Goal: Information Seeking & Learning: Learn about a topic

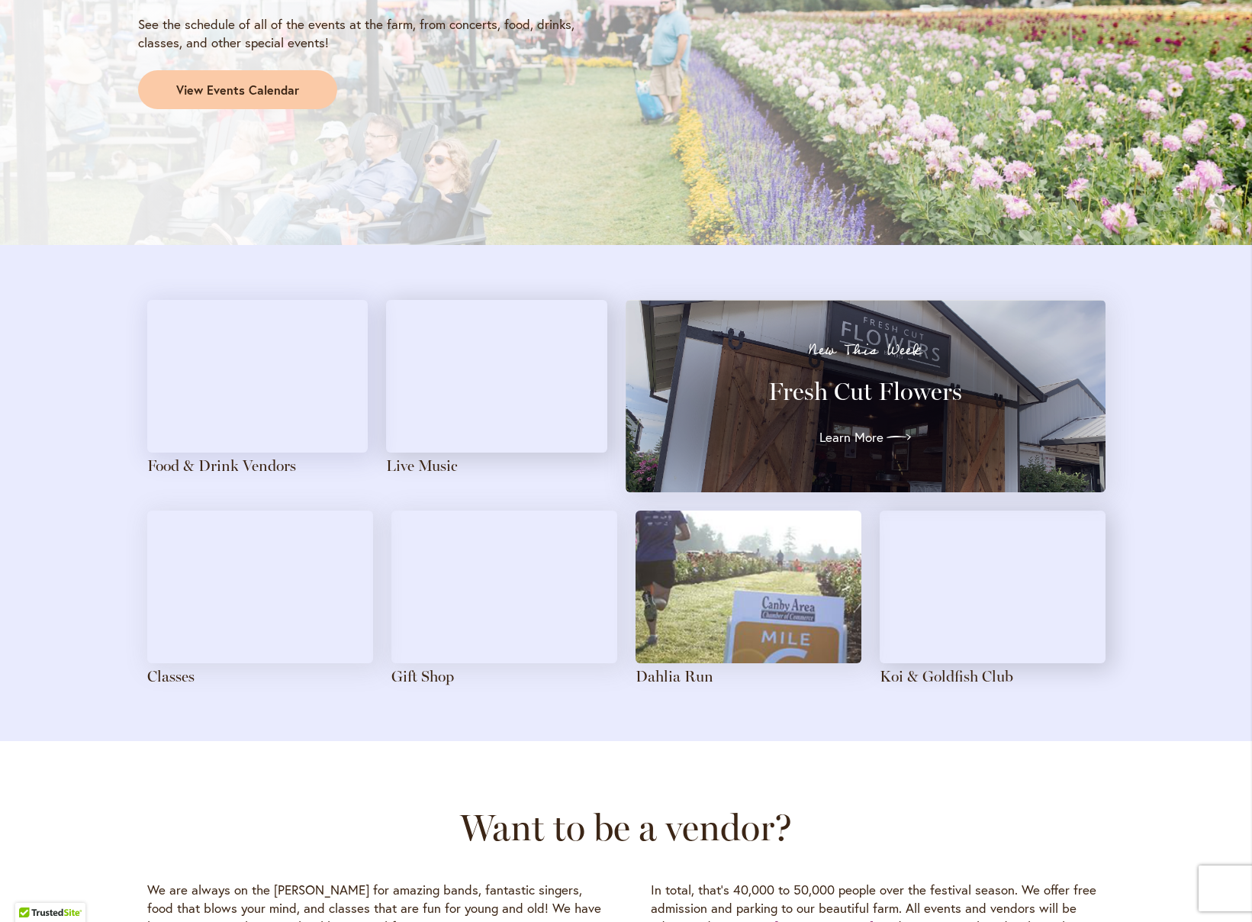
scroll to position [1439, 0]
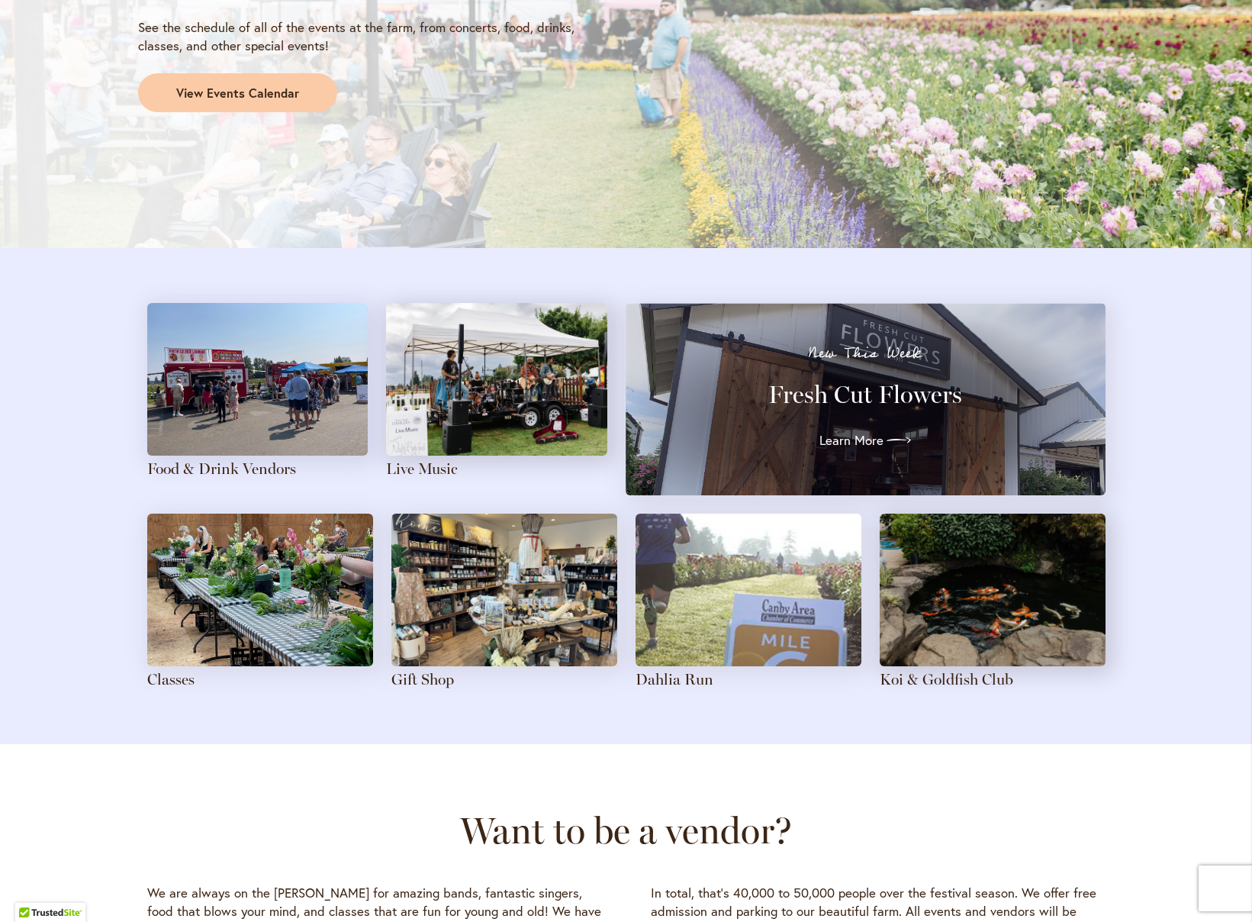
click at [1009, 620] on img at bounding box center [993, 589] width 226 height 153
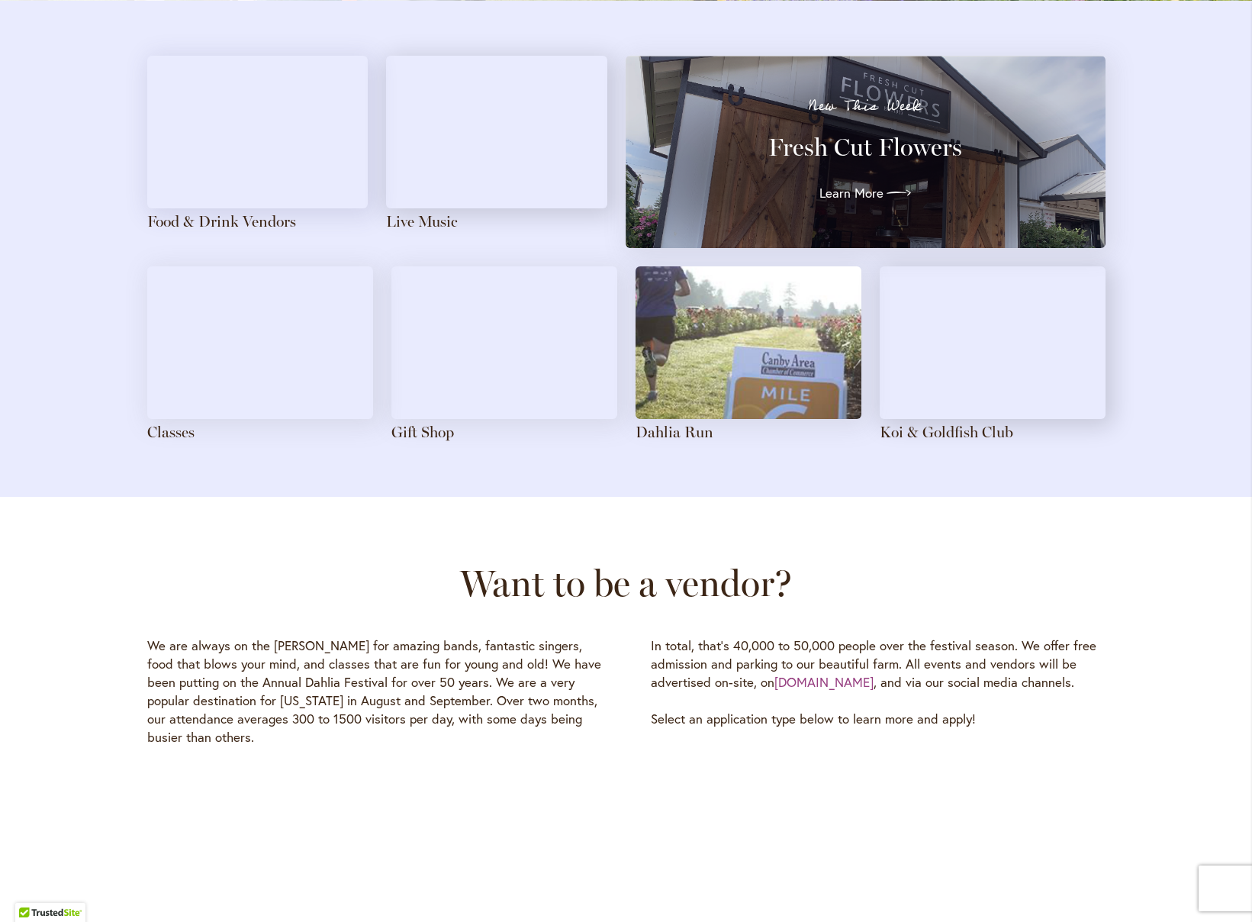
scroll to position [1741, 0]
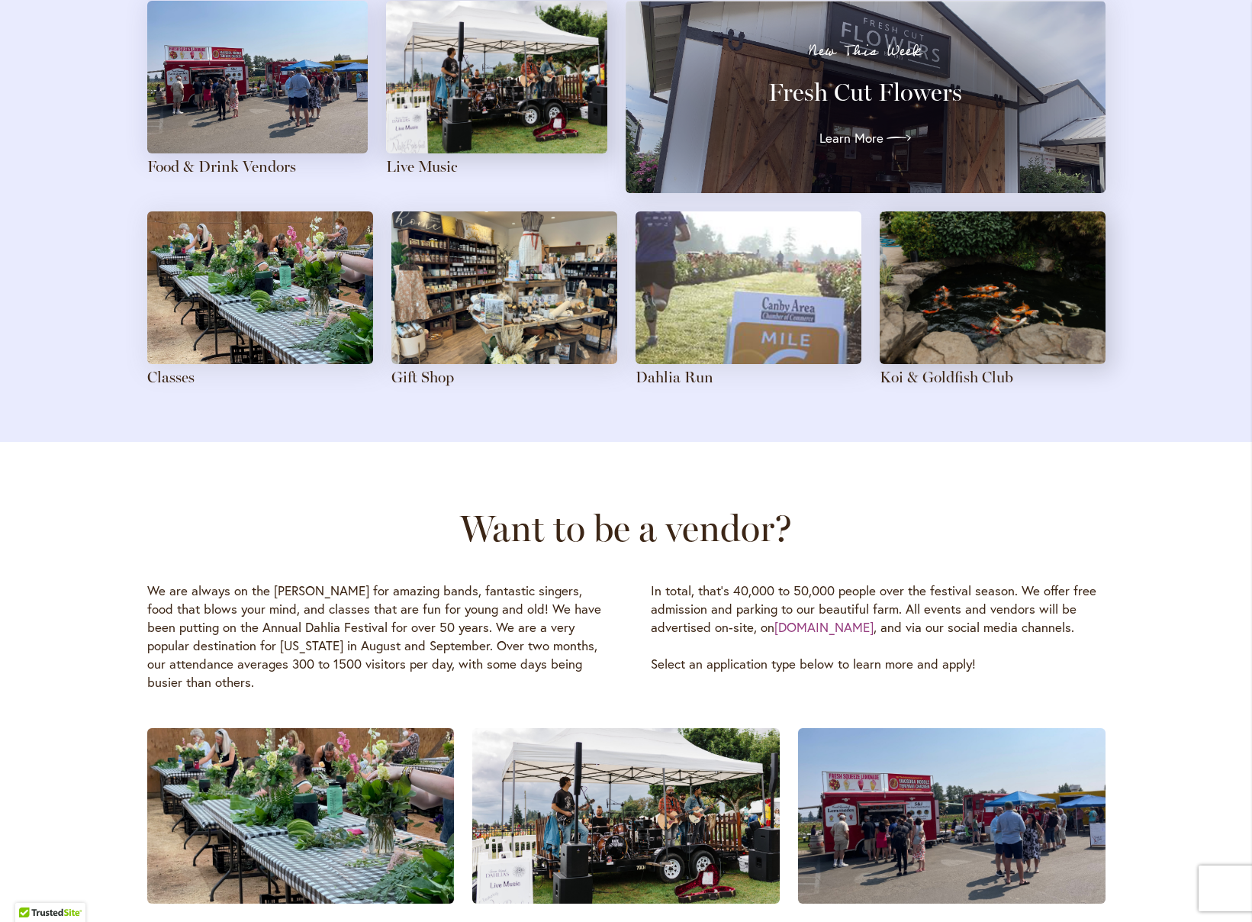
click at [1025, 307] on img at bounding box center [993, 287] width 226 height 153
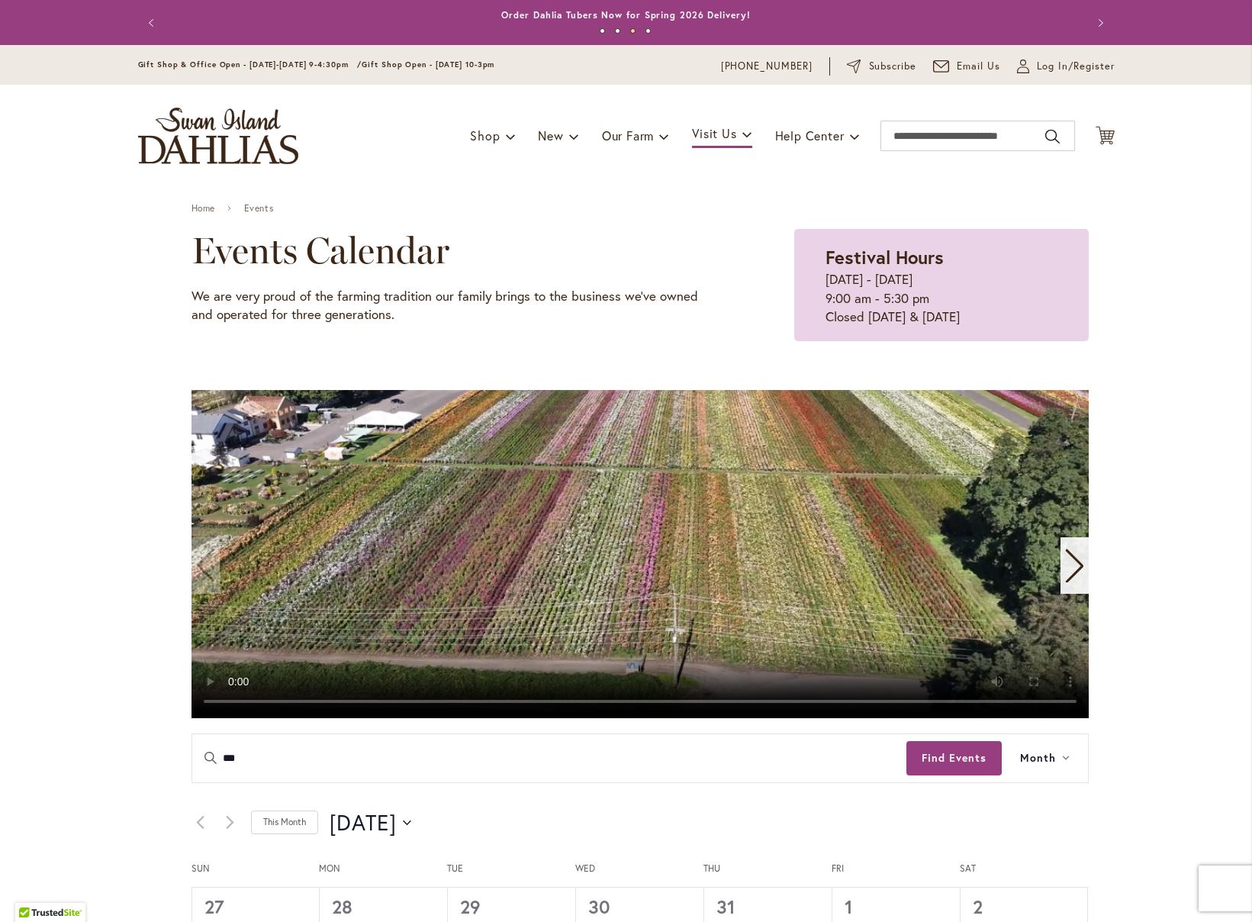
click at [1064, 559] on icon "Next slide" at bounding box center [1074, 566] width 21 height 34
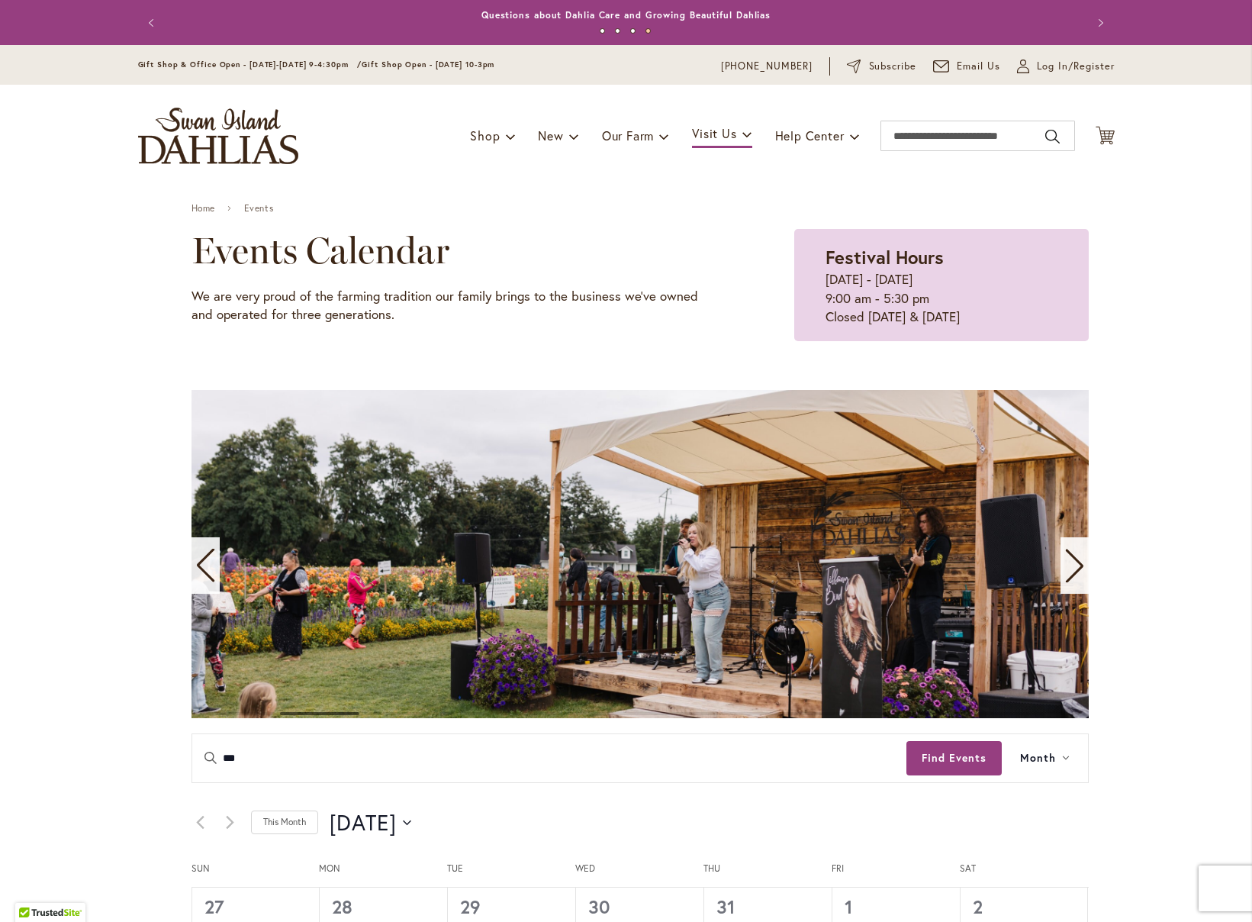
click at [1064, 560] on icon "Next slide" at bounding box center [1074, 566] width 21 height 34
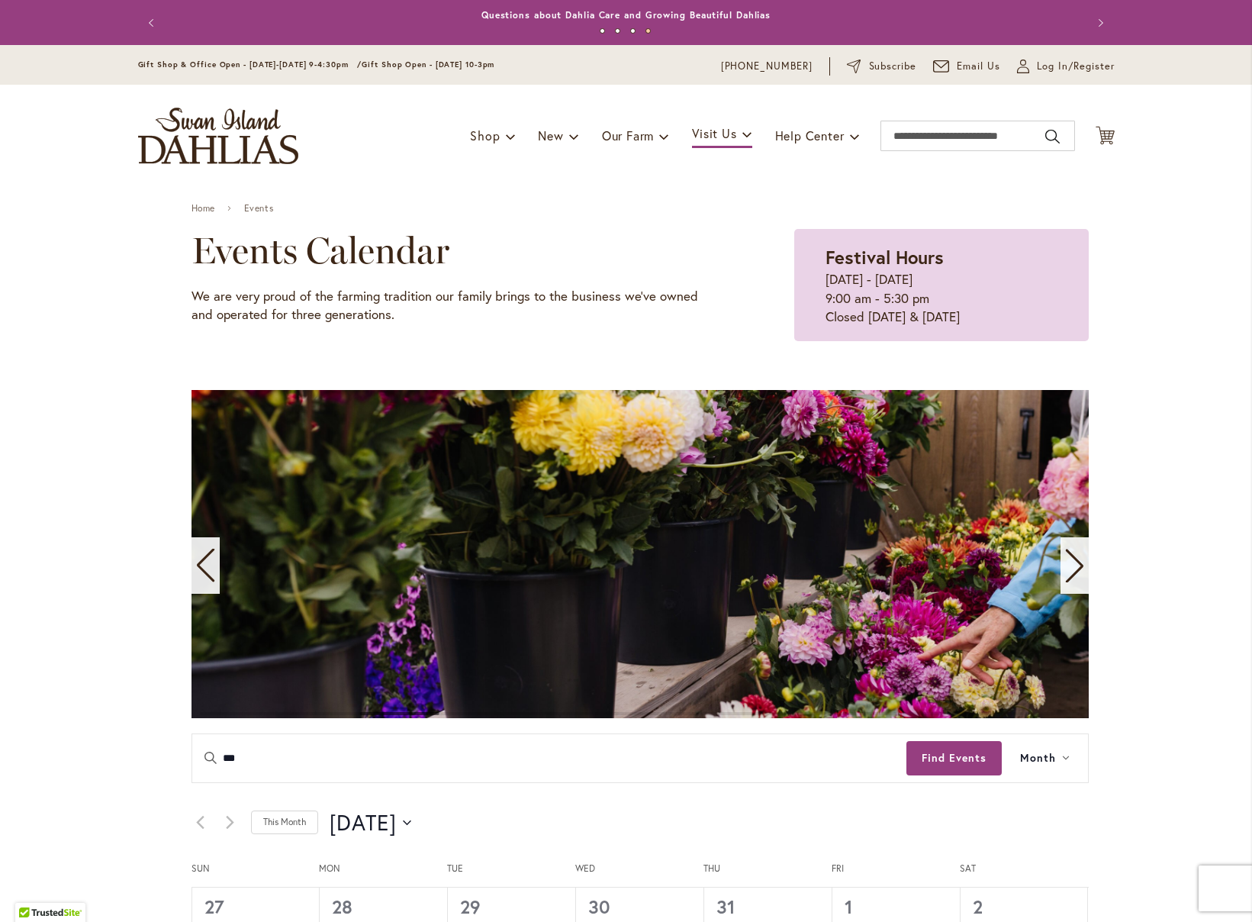
click at [1061, 558] on div "Next slide" at bounding box center [1075, 565] width 28 height 56
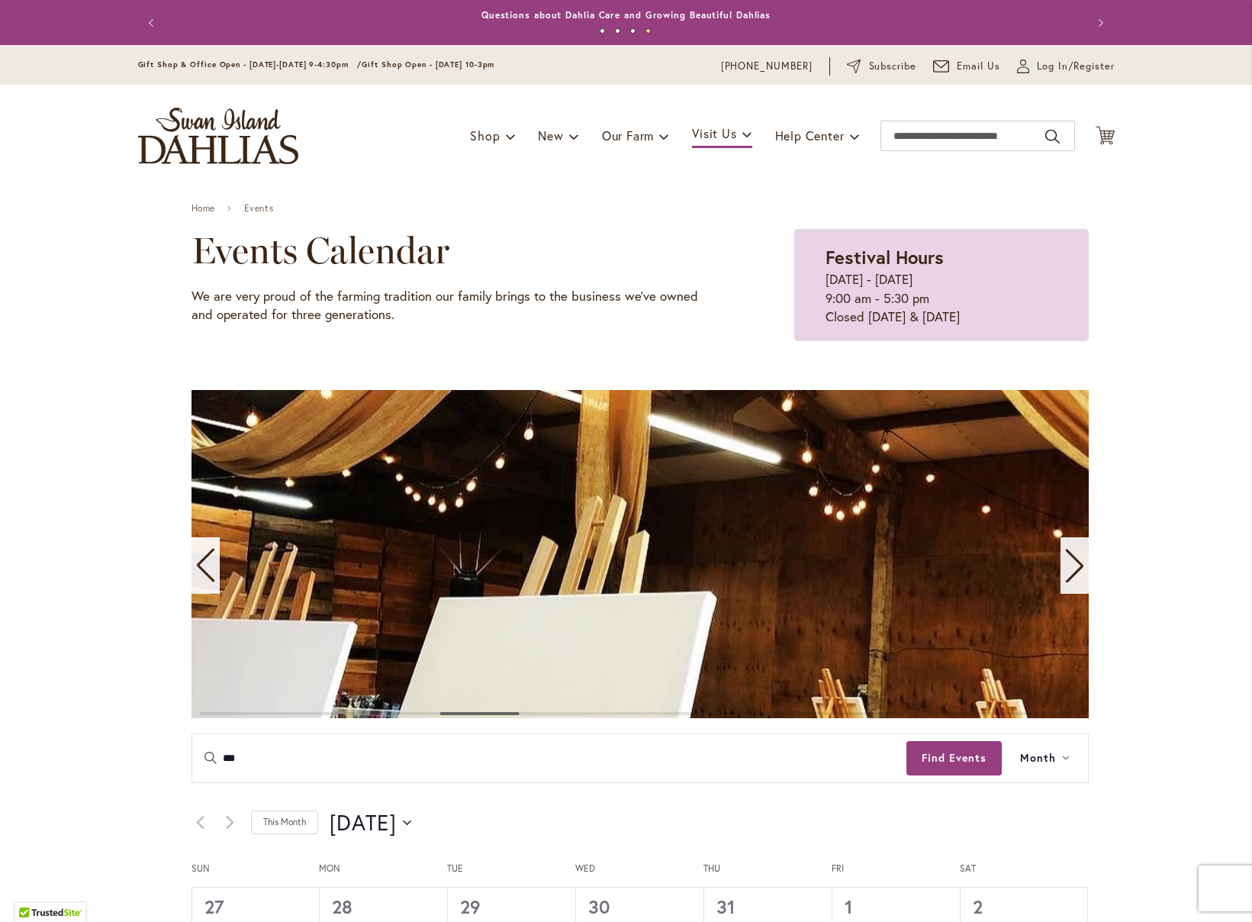
click at [1076, 563] on icon "Next slide" at bounding box center [1074, 566] width 21 height 34
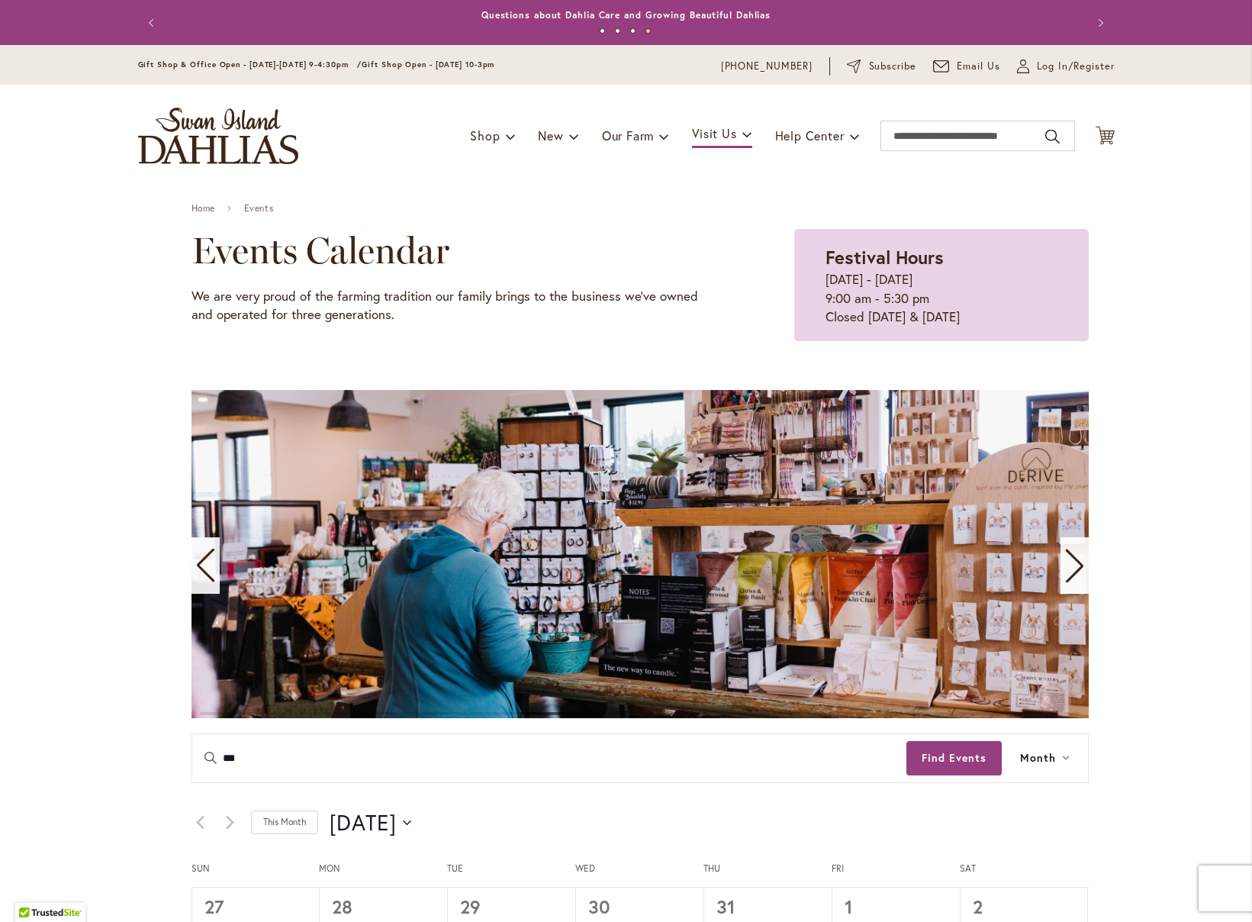
click at [1073, 562] on icon "Next slide" at bounding box center [1074, 566] width 18 height 34
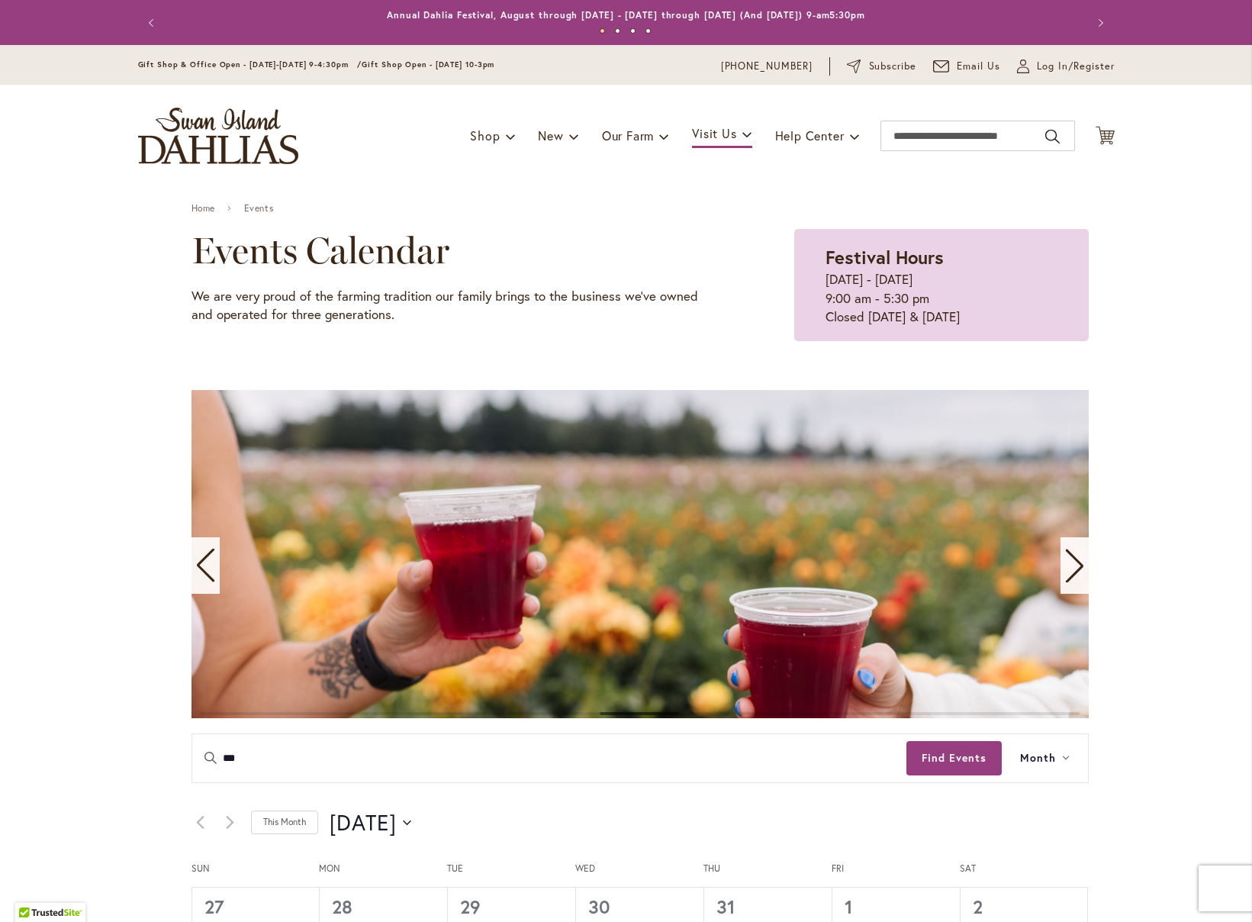
click at [1073, 562] on icon "Next slide" at bounding box center [1074, 566] width 18 height 34
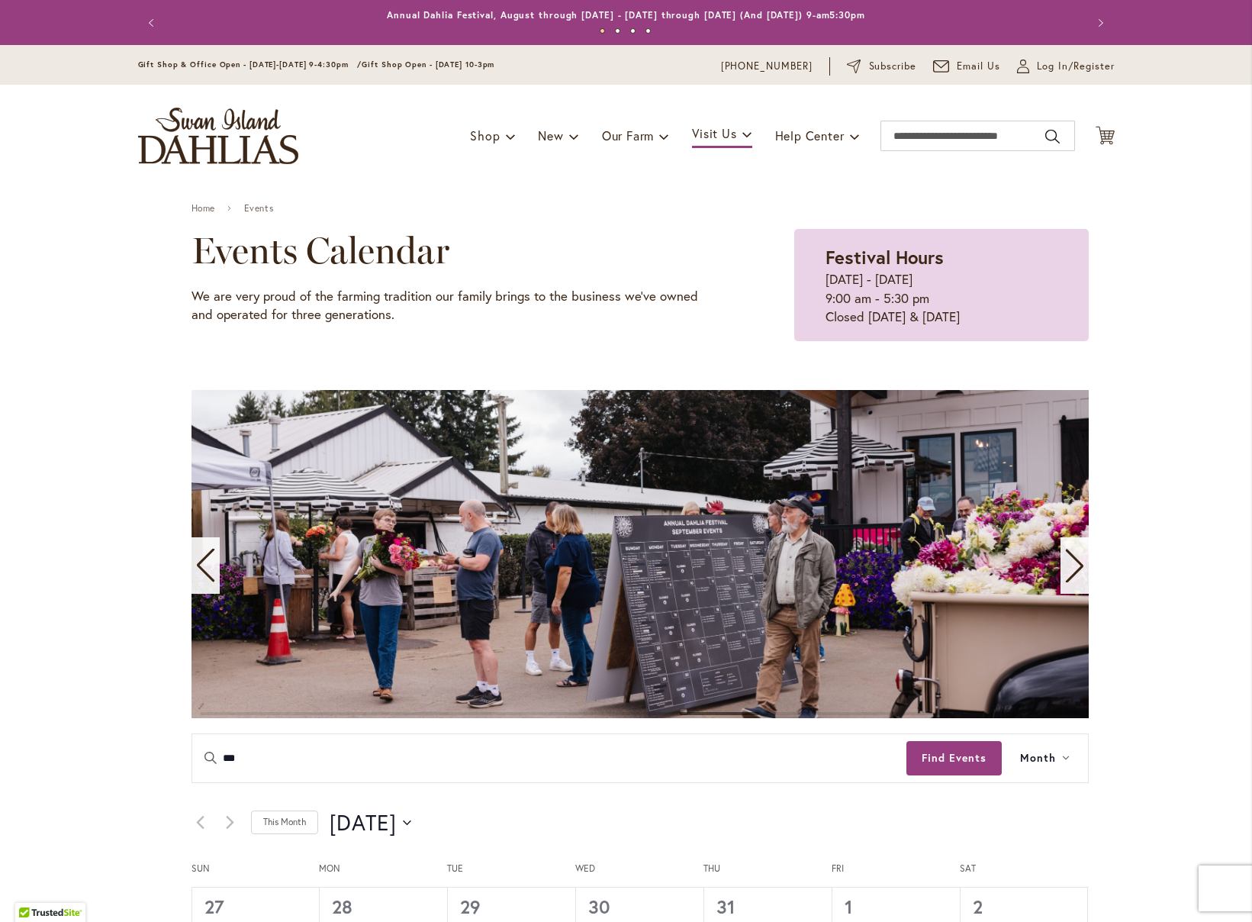
click at [1073, 562] on icon "Next slide" at bounding box center [1074, 566] width 18 height 34
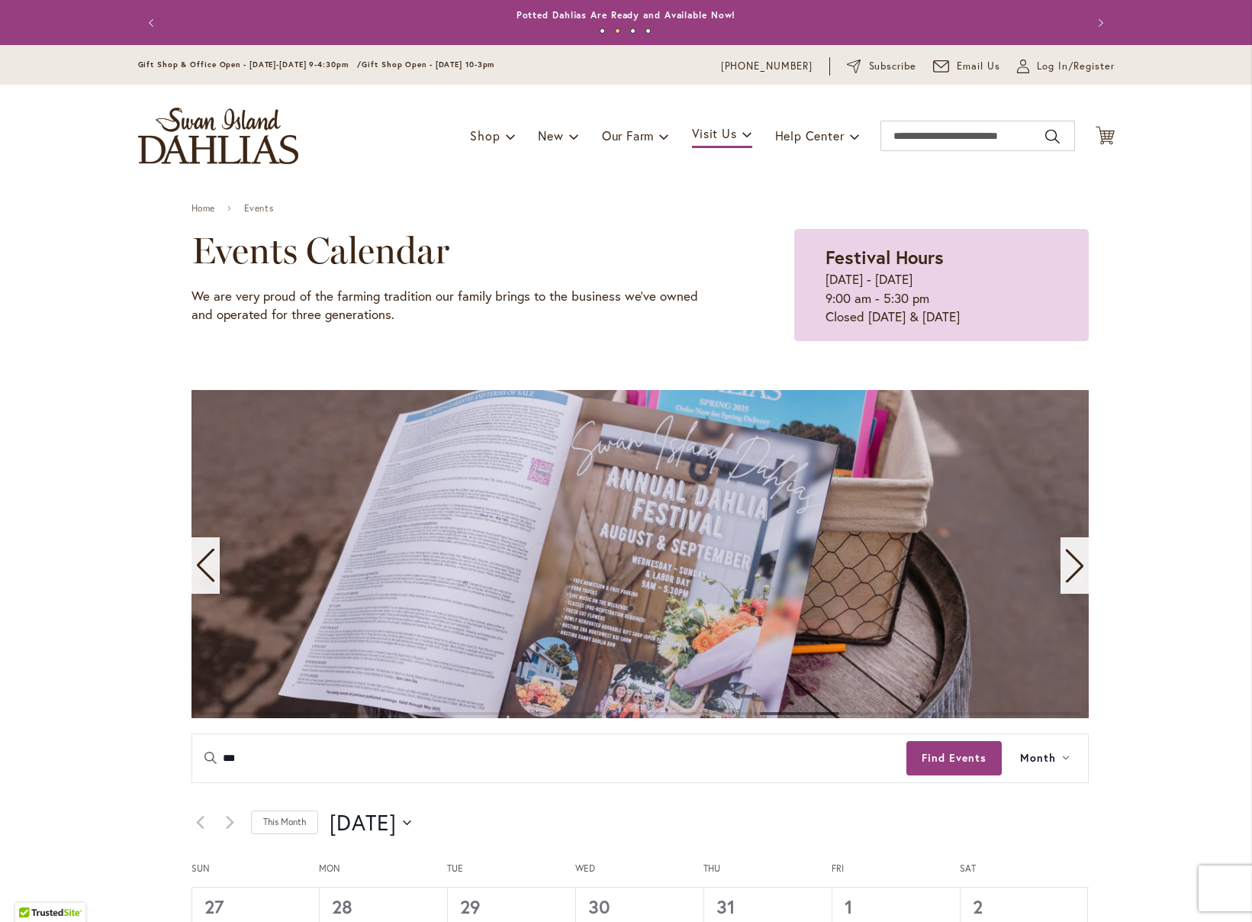
click at [1073, 562] on icon "Next slide" at bounding box center [1074, 566] width 18 height 34
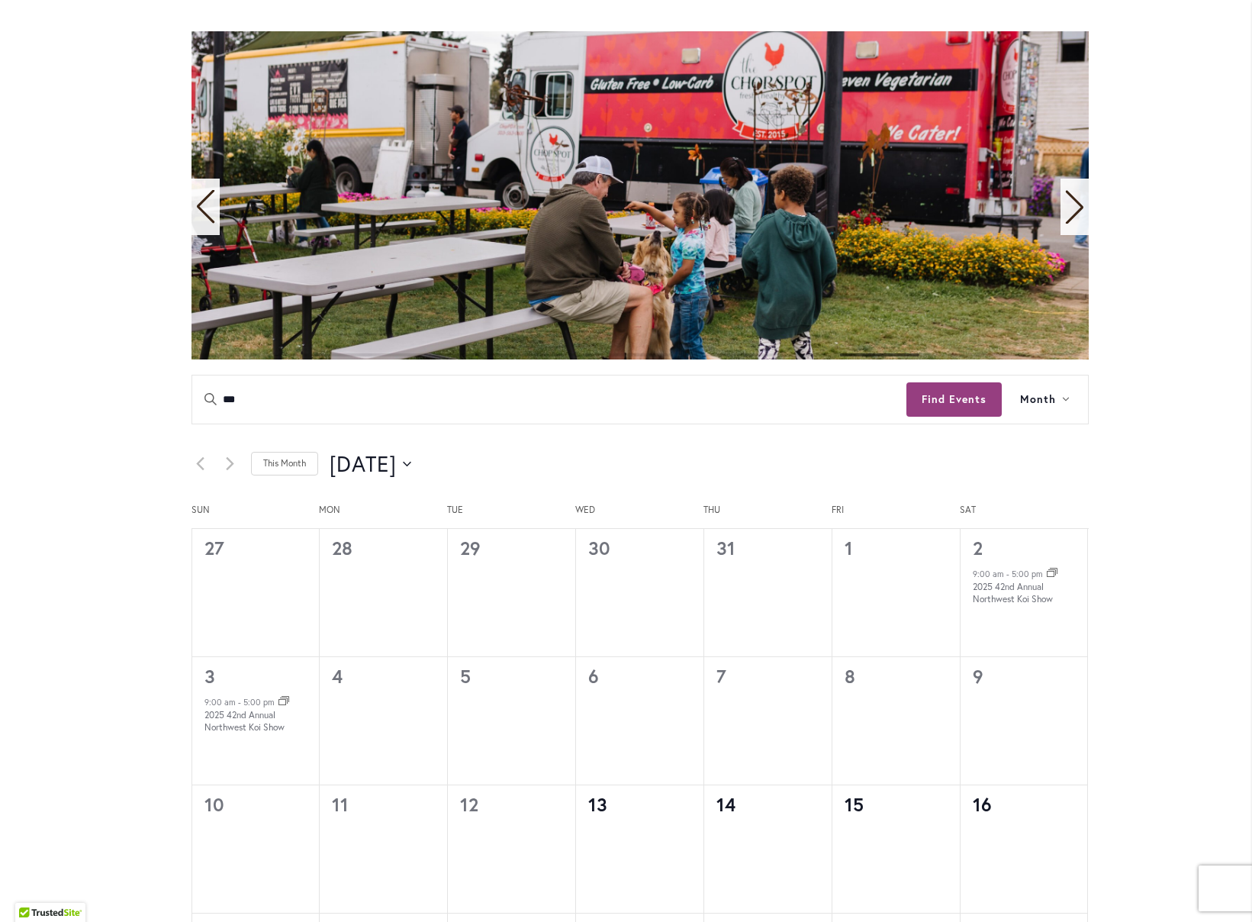
scroll to position [118, 0]
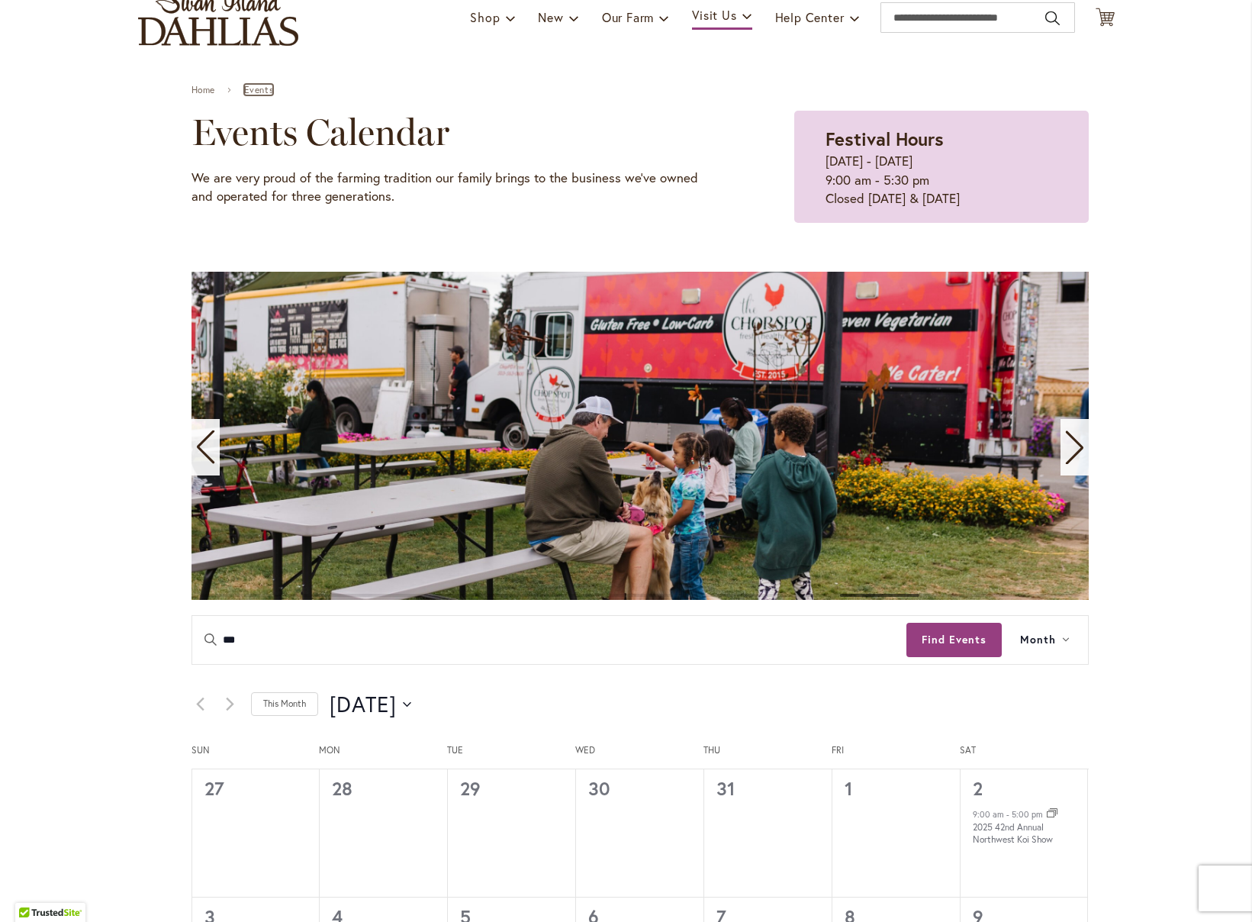
click at [256, 85] on link "Events" at bounding box center [259, 90] width 30 height 11
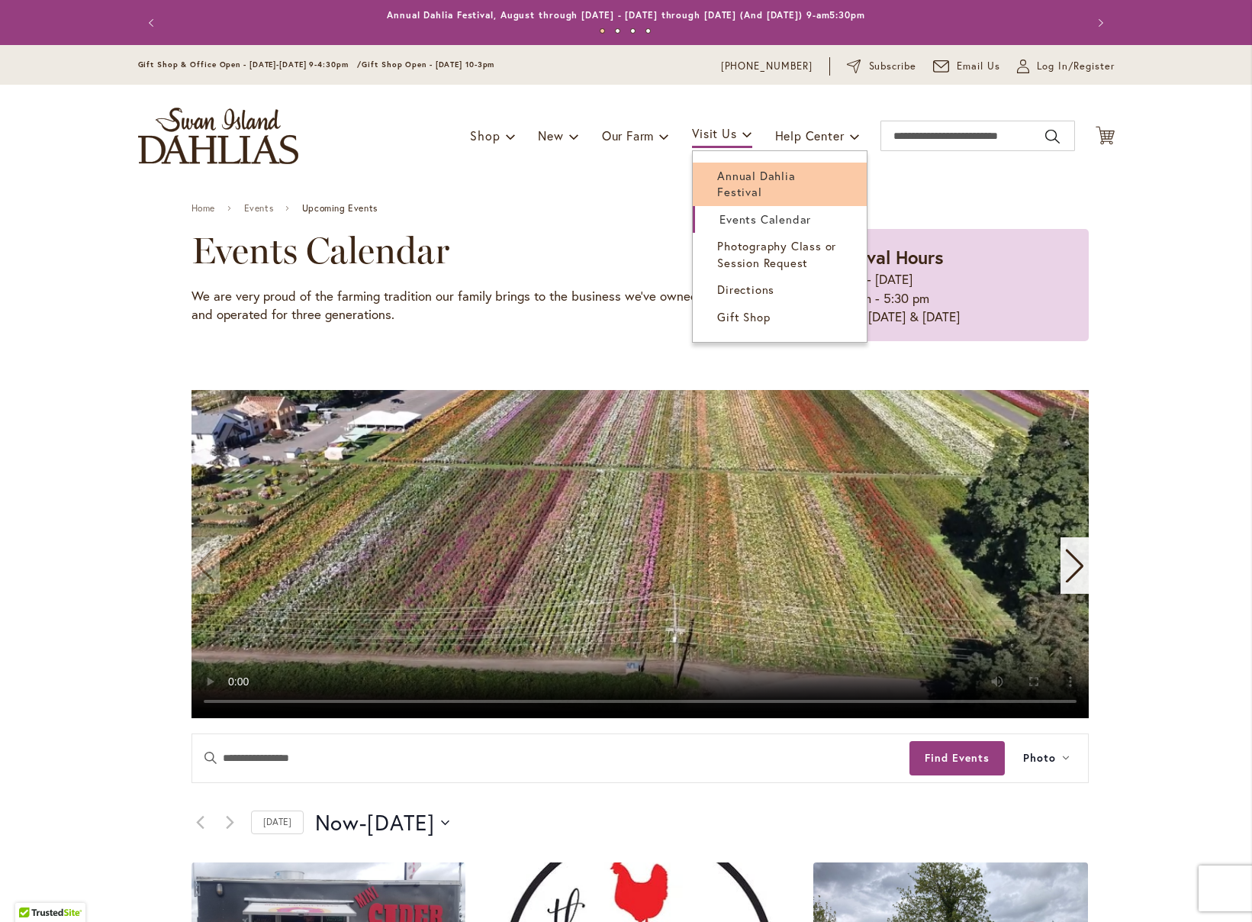
click at [735, 163] on link "Annual Dahlia Festival" at bounding box center [780, 184] width 174 height 43
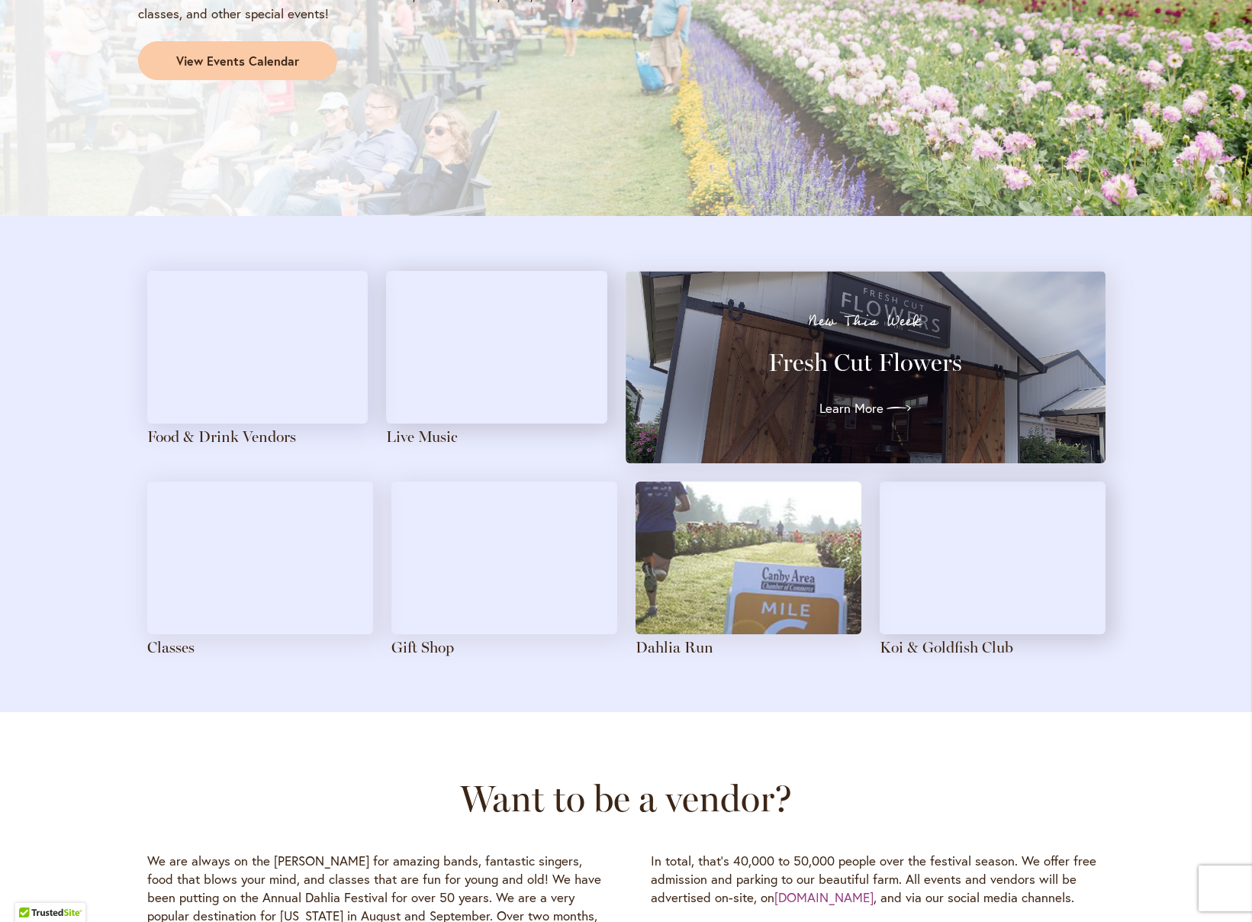
scroll to position [1507, 0]
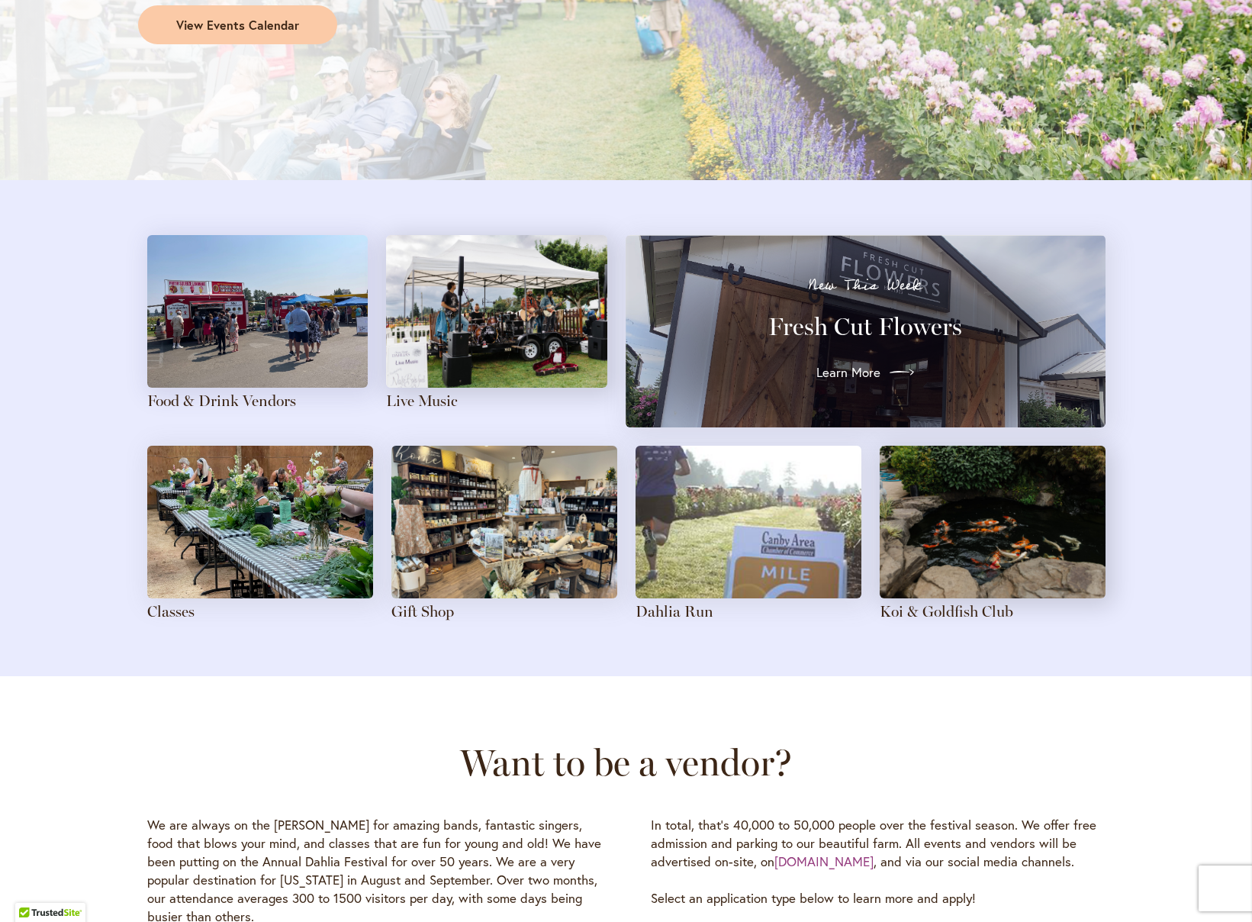
click at [880, 365] on div at bounding box center [897, 372] width 34 height 24
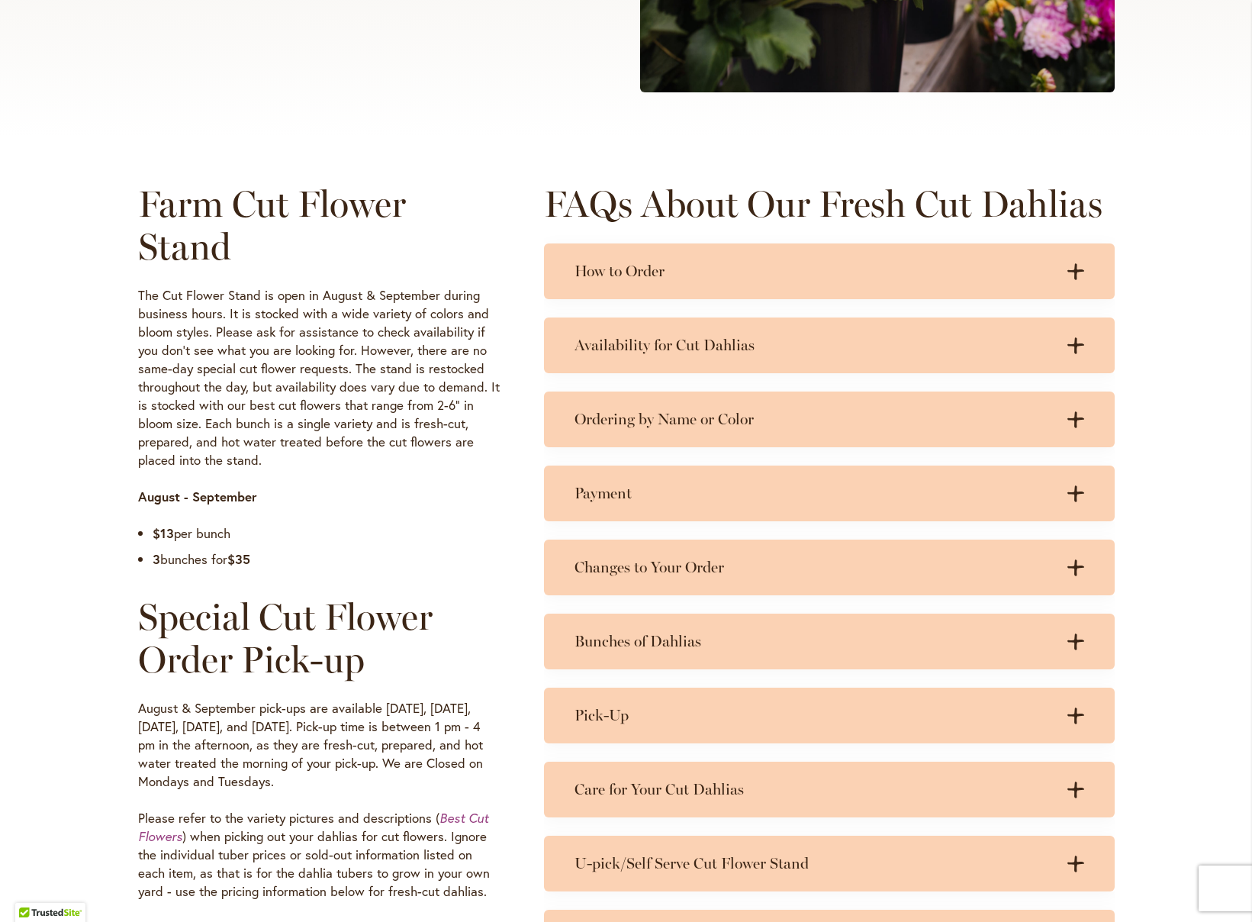
scroll to position [604, 0]
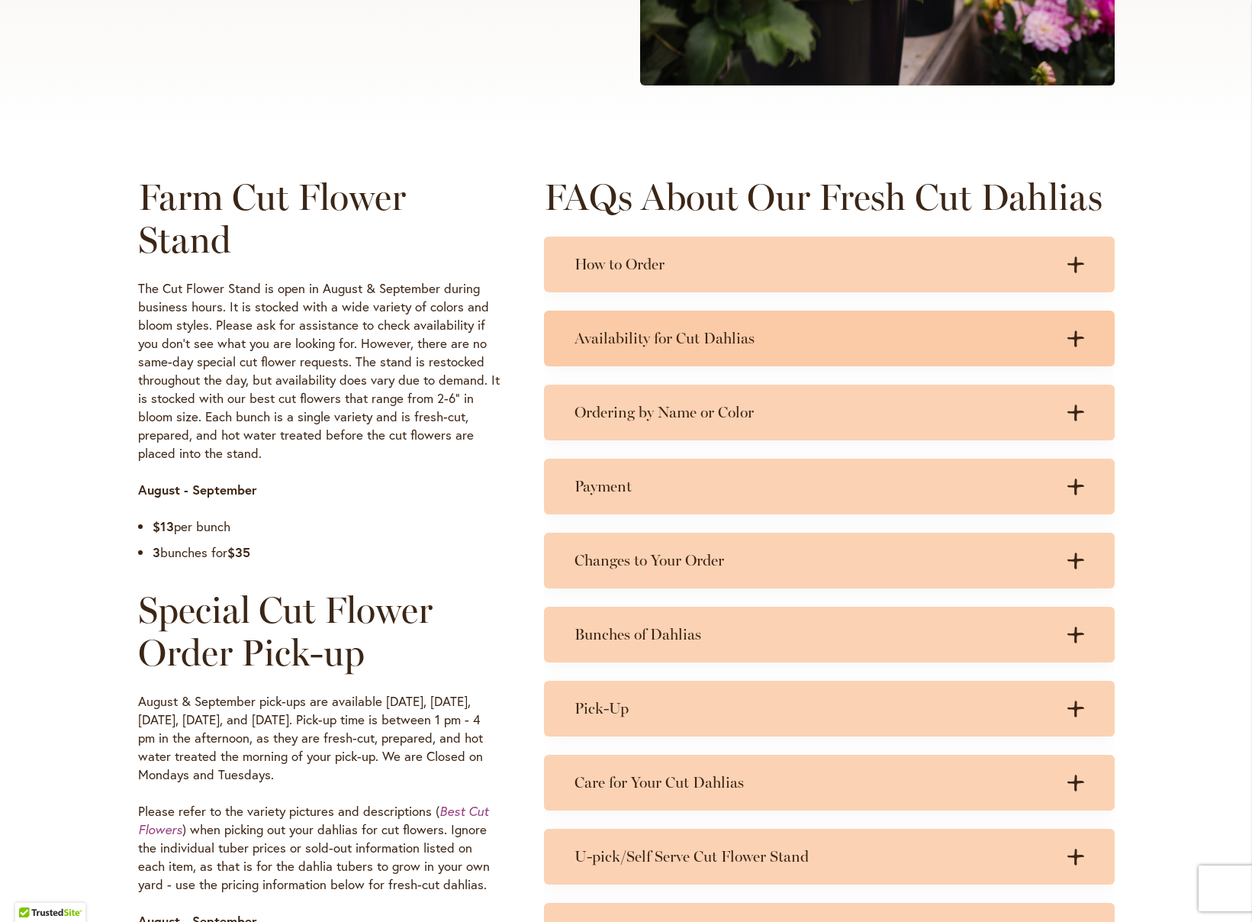
click at [818, 339] on h3 "Availability for Cut Dahlias" at bounding box center [814, 338] width 479 height 19
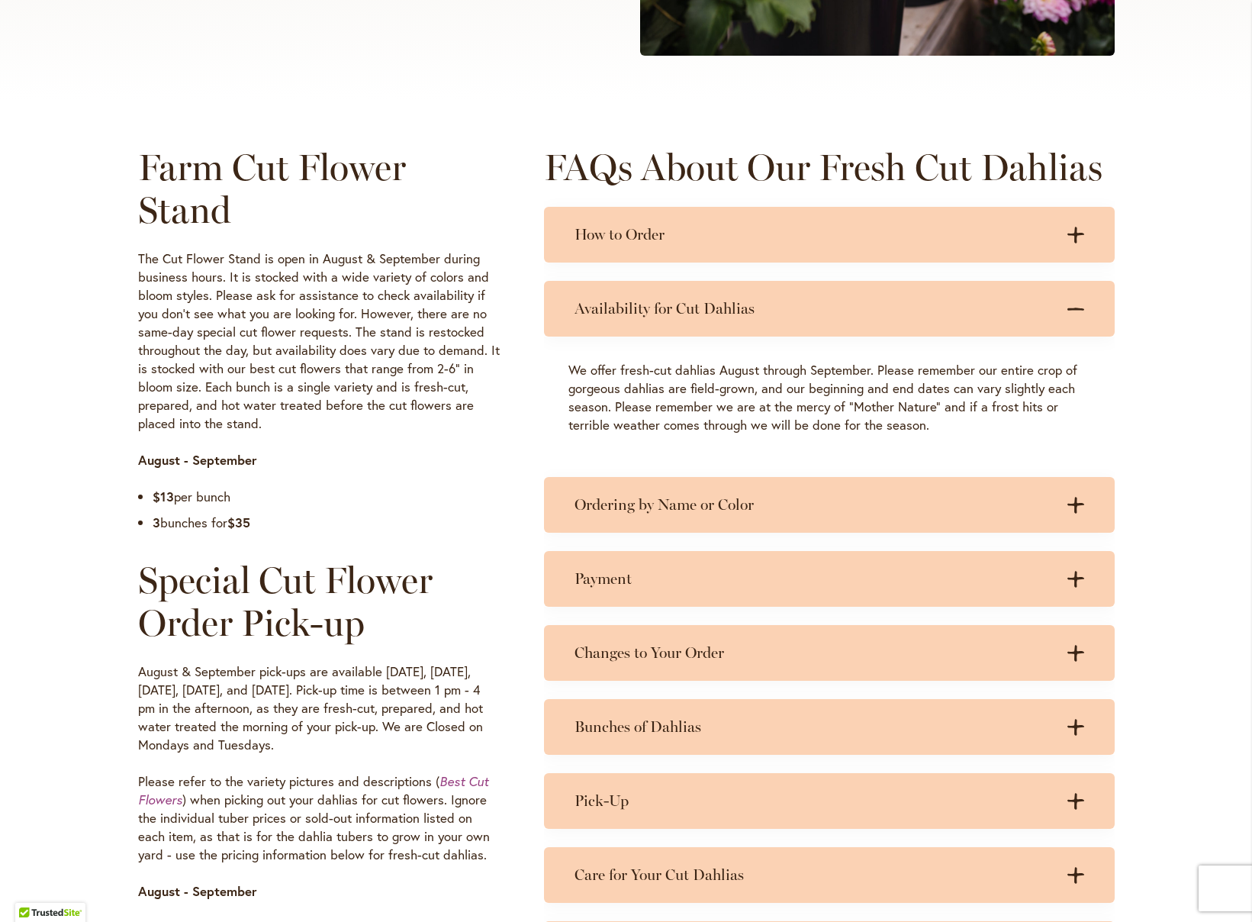
scroll to position [715, 0]
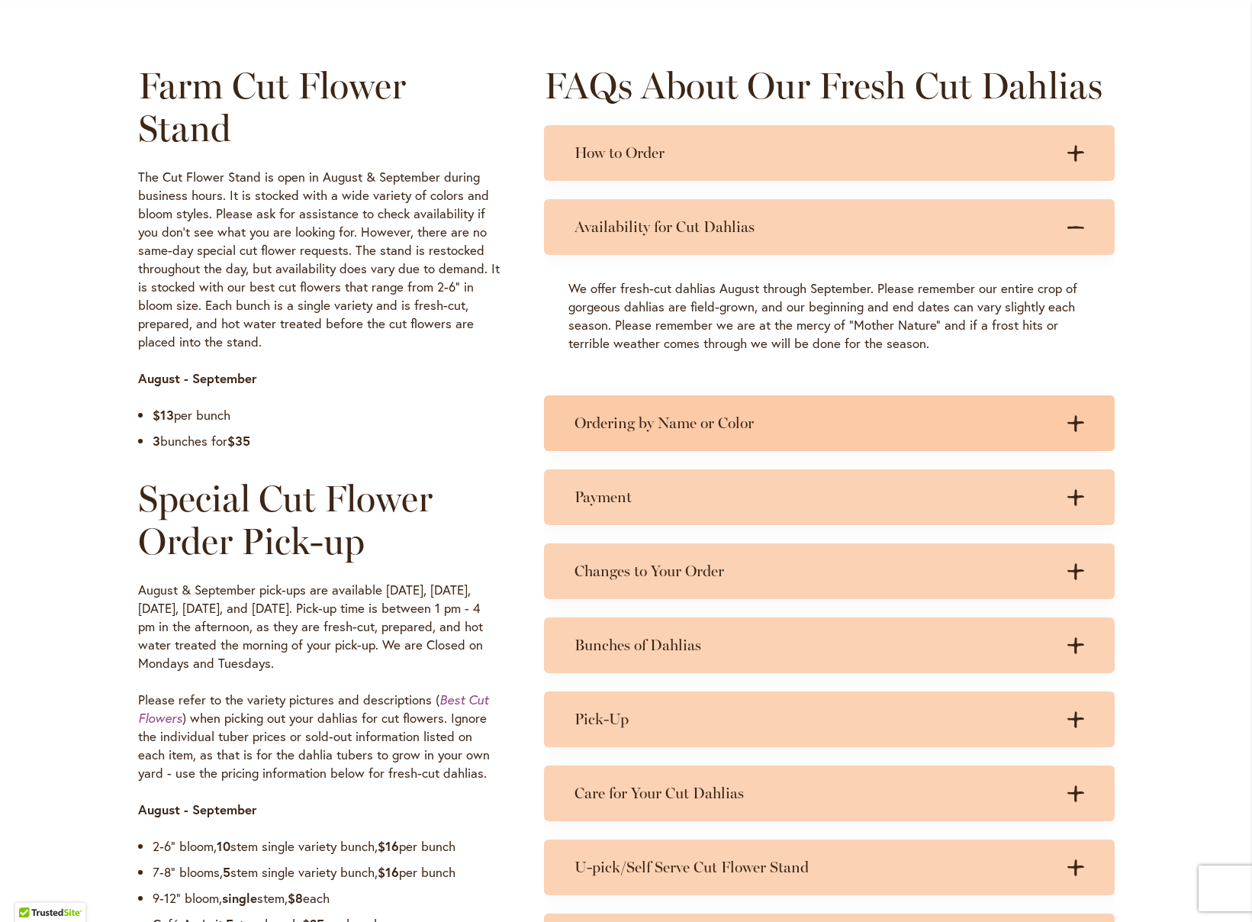
click at [903, 420] on h3 "Ordering by Name or Color" at bounding box center [814, 423] width 479 height 19
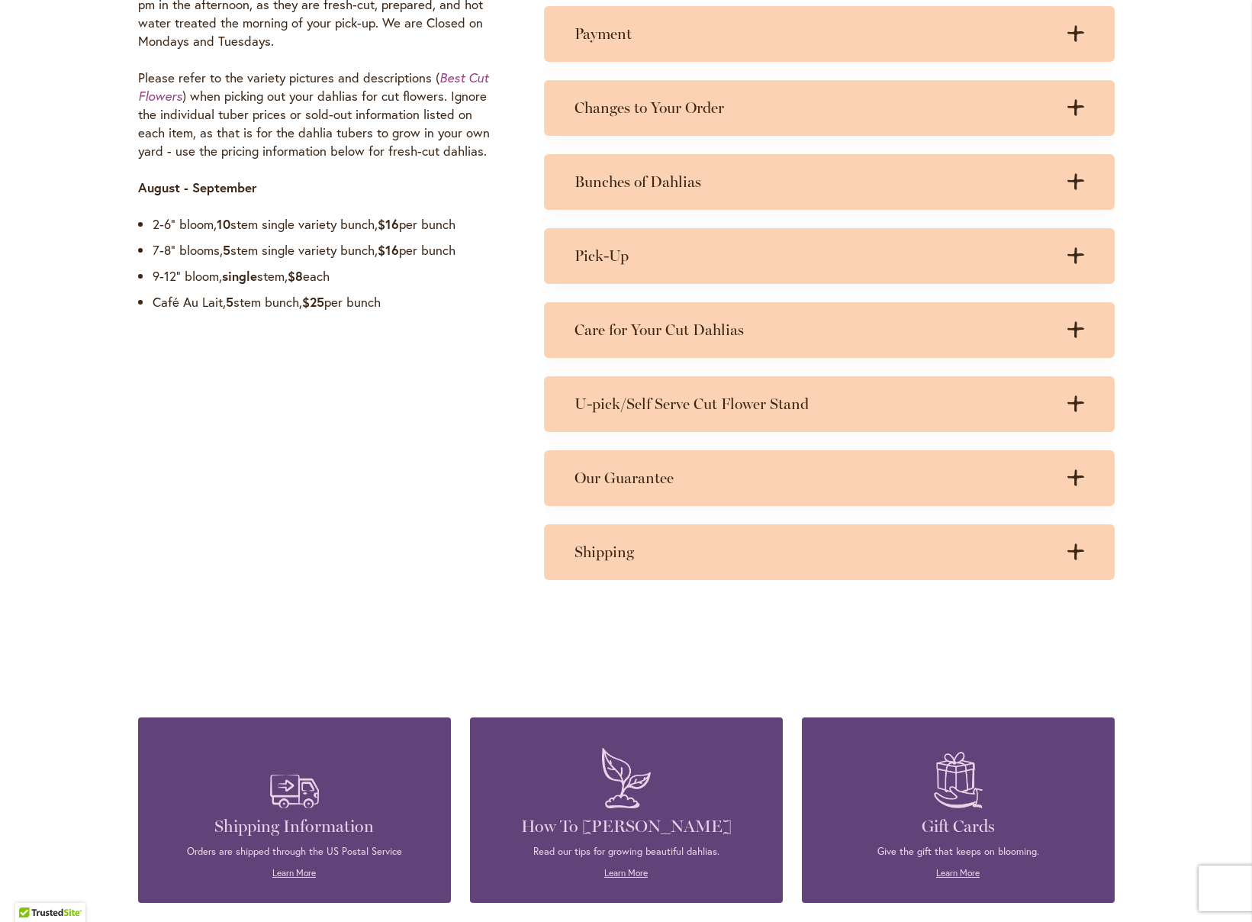
scroll to position [349, 0]
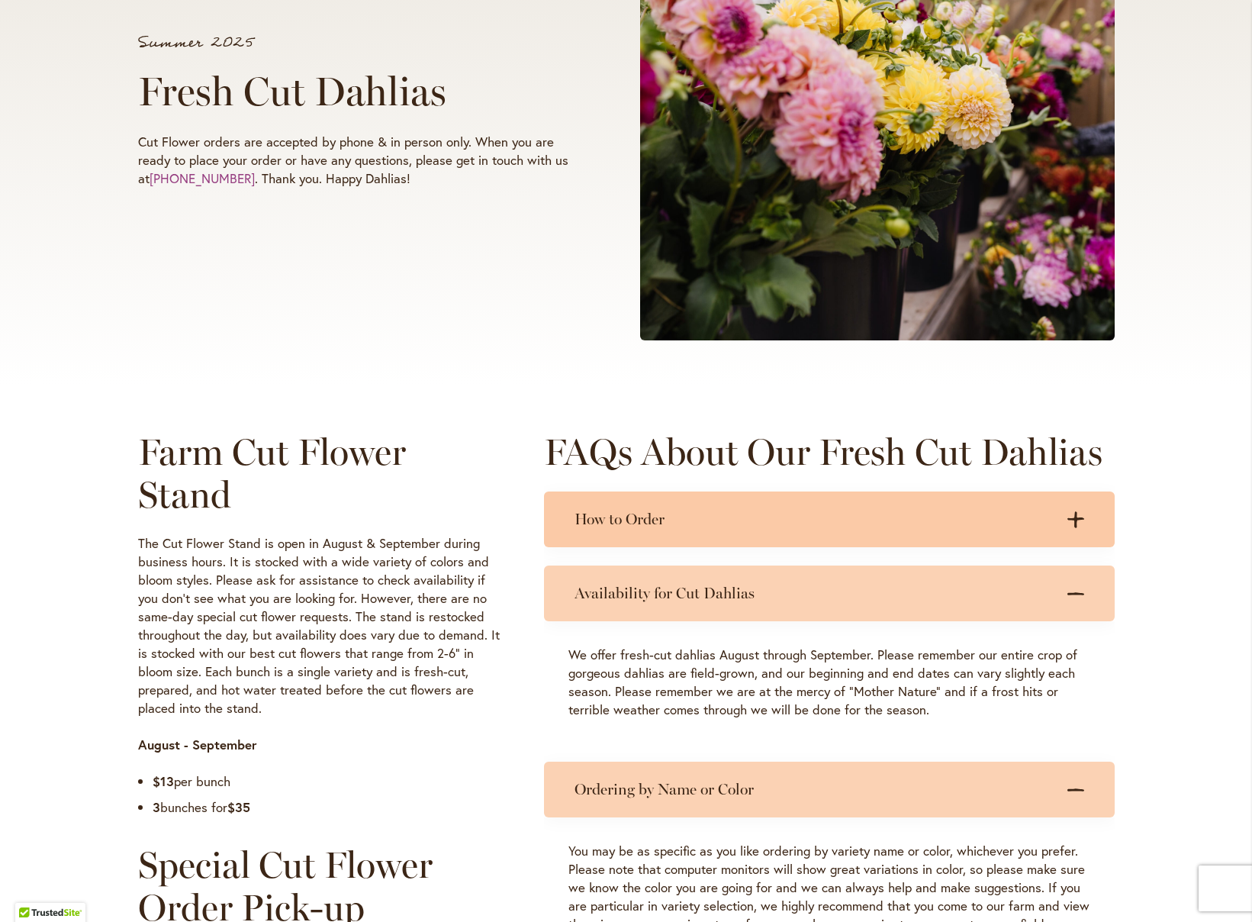
click at [908, 511] on h3 "How to Order" at bounding box center [814, 519] width 479 height 19
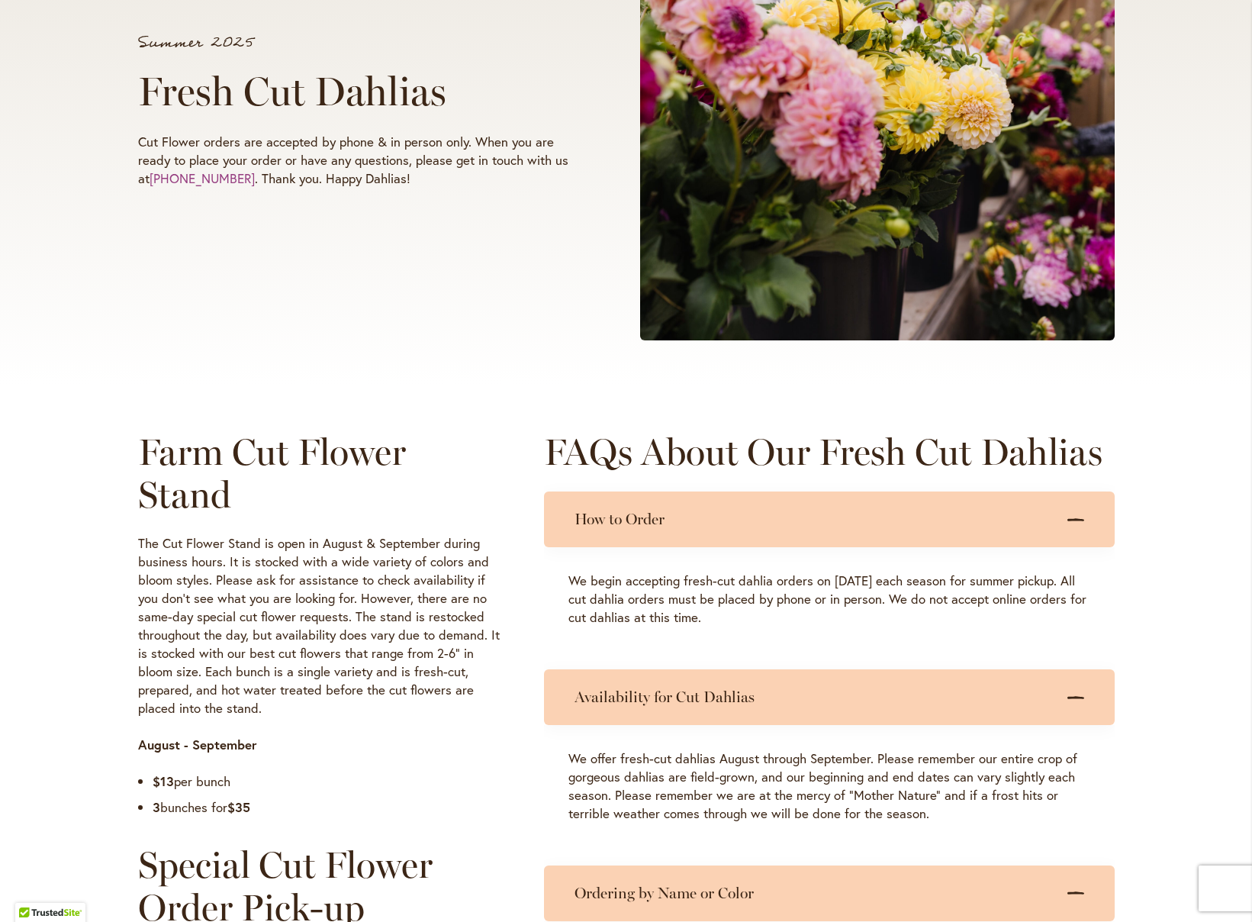
scroll to position [362, 0]
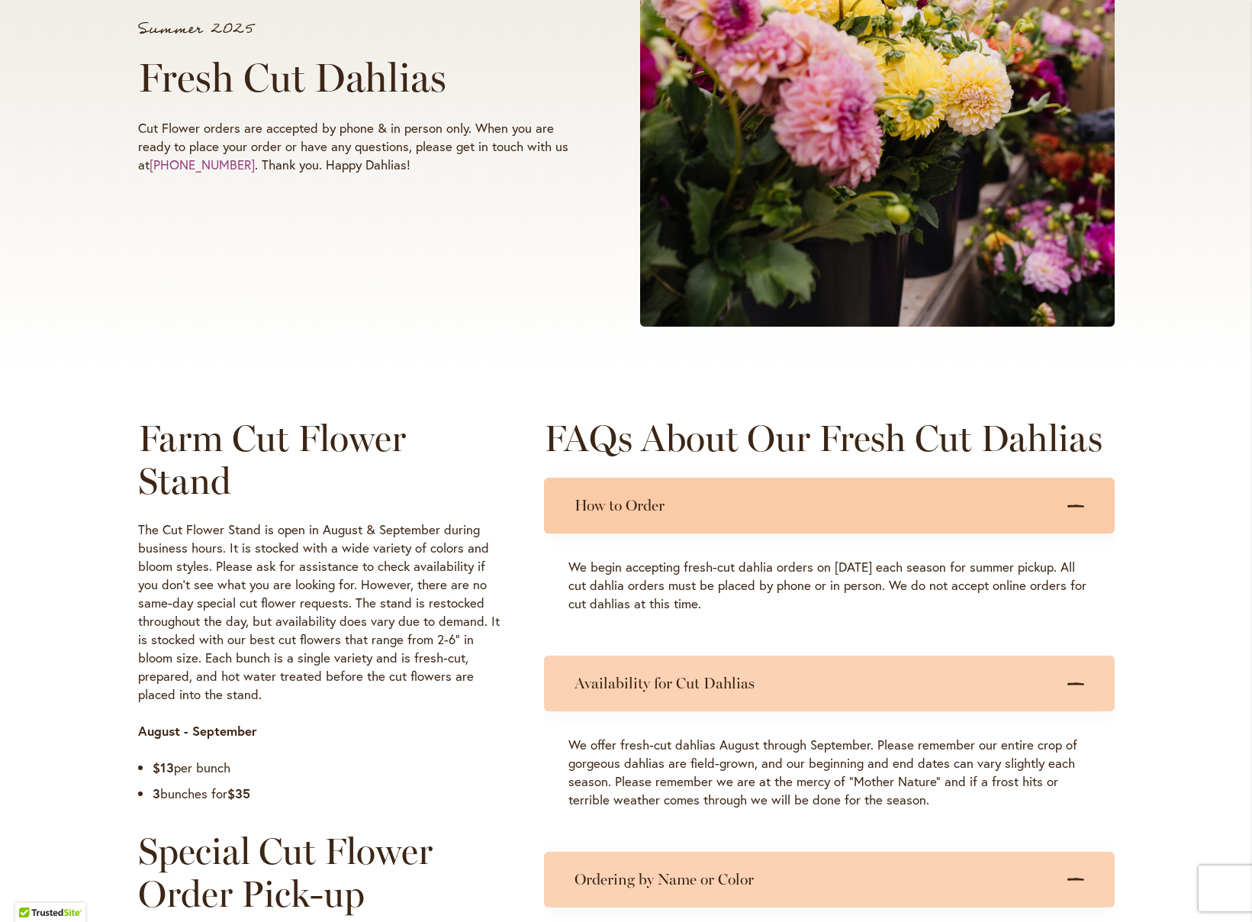
click at [963, 517] on div "How to Order .cls-1 { fill: #3c2616; stroke-width: 0px; } .cls-1 { fill: #3c261…" at bounding box center [829, 506] width 571 height 56
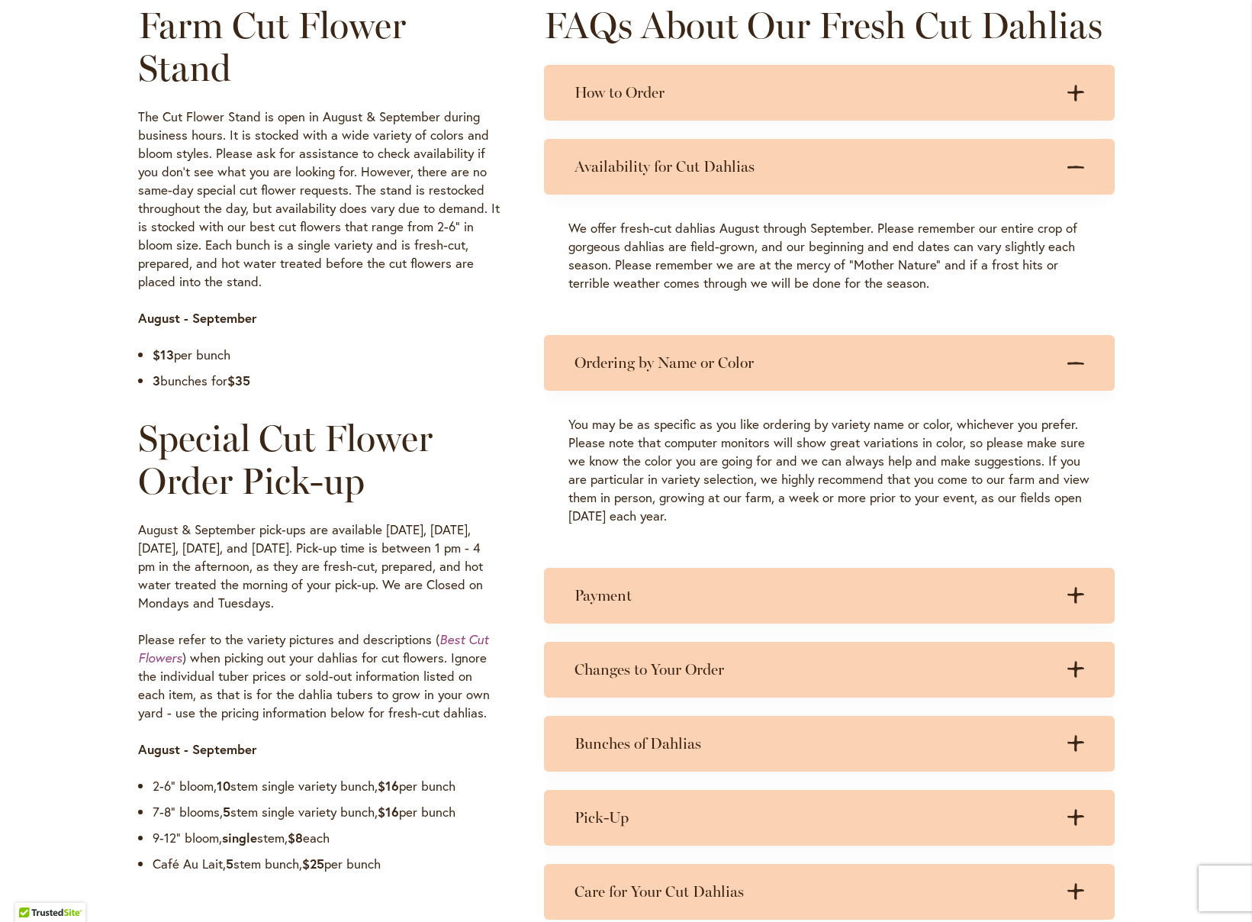
scroll to position [792, 0]
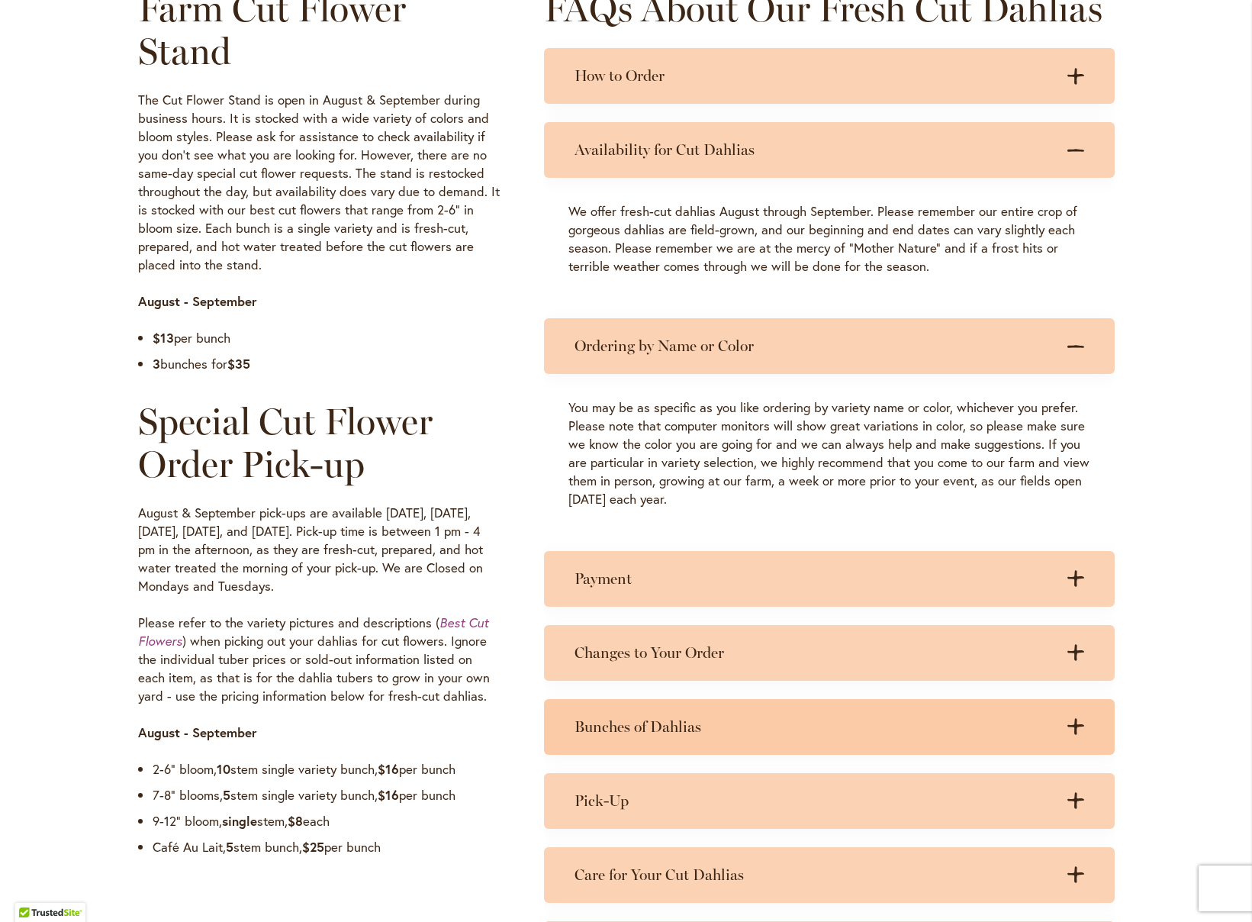
click at [661, 745] on div "Bunches of Dahlias .cls-1 { fill: #3c2616; stroke-width: 0px; } .cls-1 { fill: …" at bounding box center [829, 727] width 571 height 56
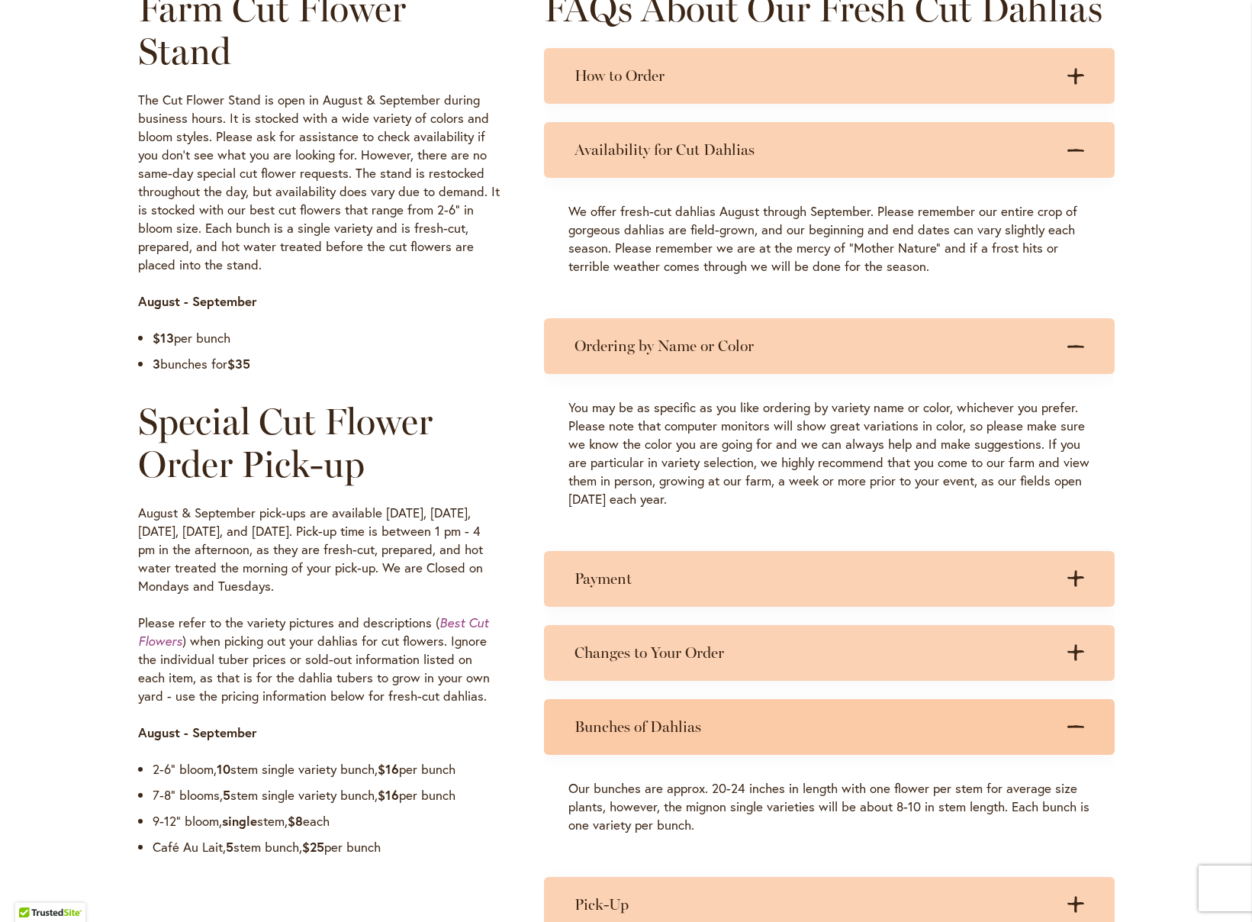
click at [900, 716] on div "Bunches of Dahlias .cls-1 { fill: #3c2616; stroke-width: 0px; } .cls-1 { fill: …" at bounding box center [829, 727] width 571 height 56
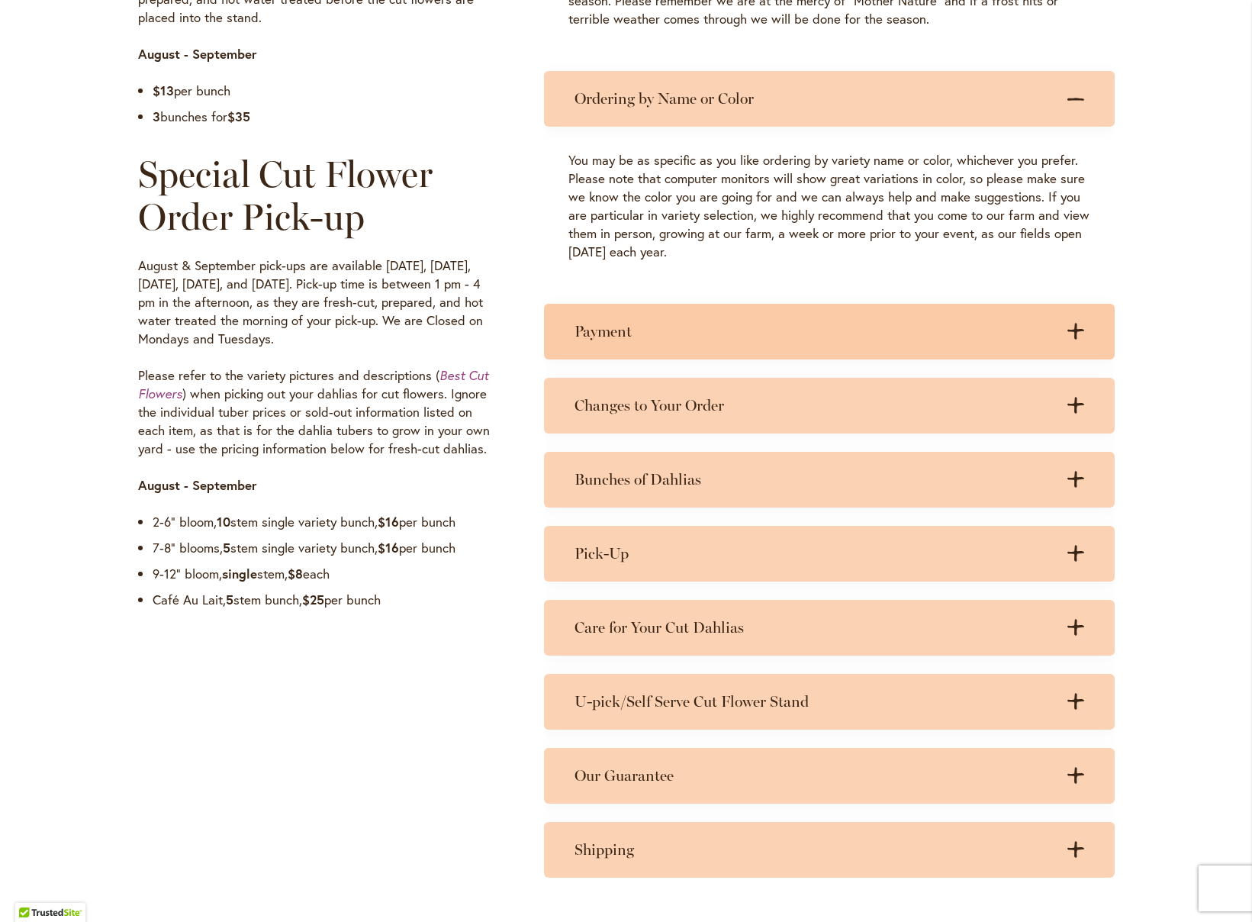
scroll to position [1080, 0]
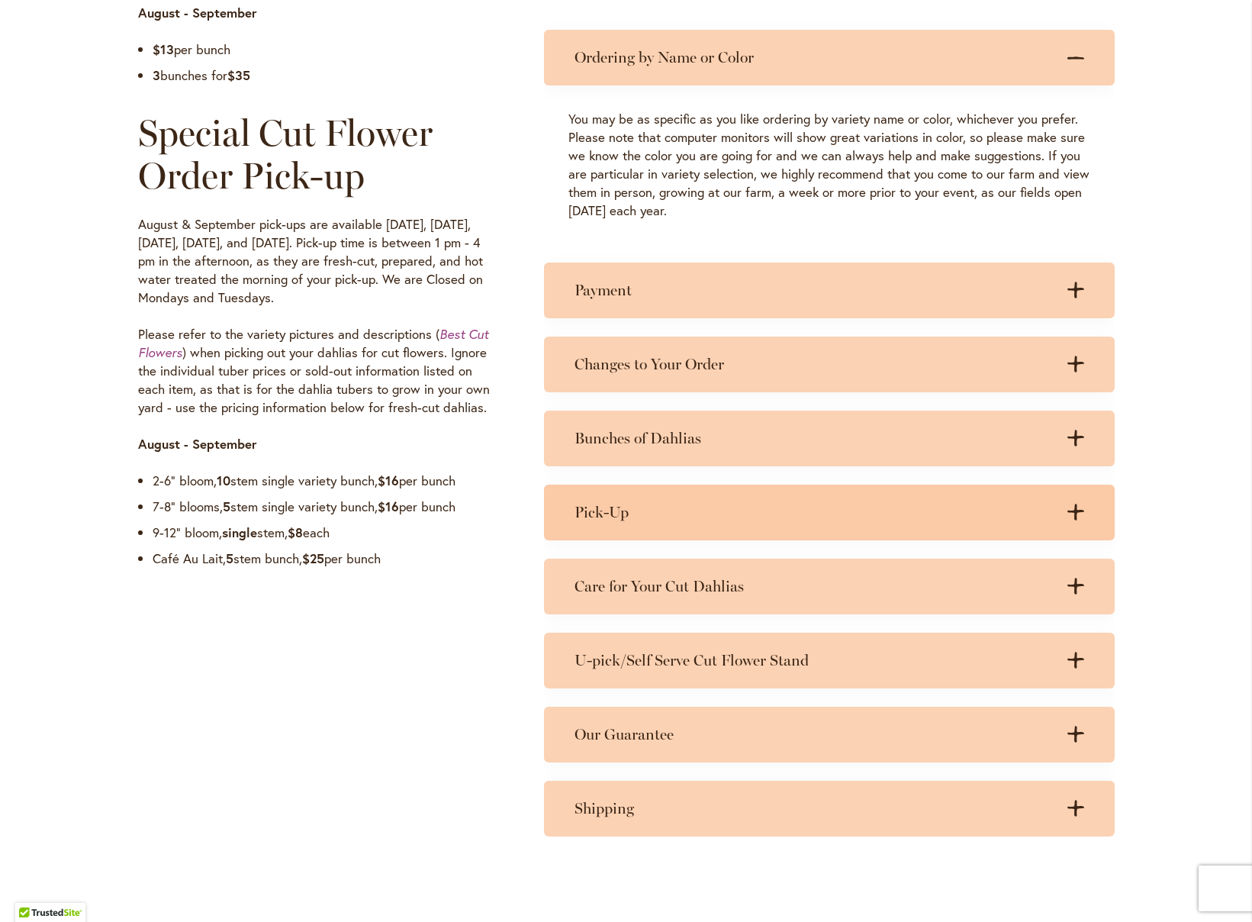
click at [752, 528] on div "Pick-Up .cls-1 { fill: #3c2616; stroke-width: 0px; } .cls-1 { fill: #3c2616; st…" at bounding box center [829, 512] width 571 height 56
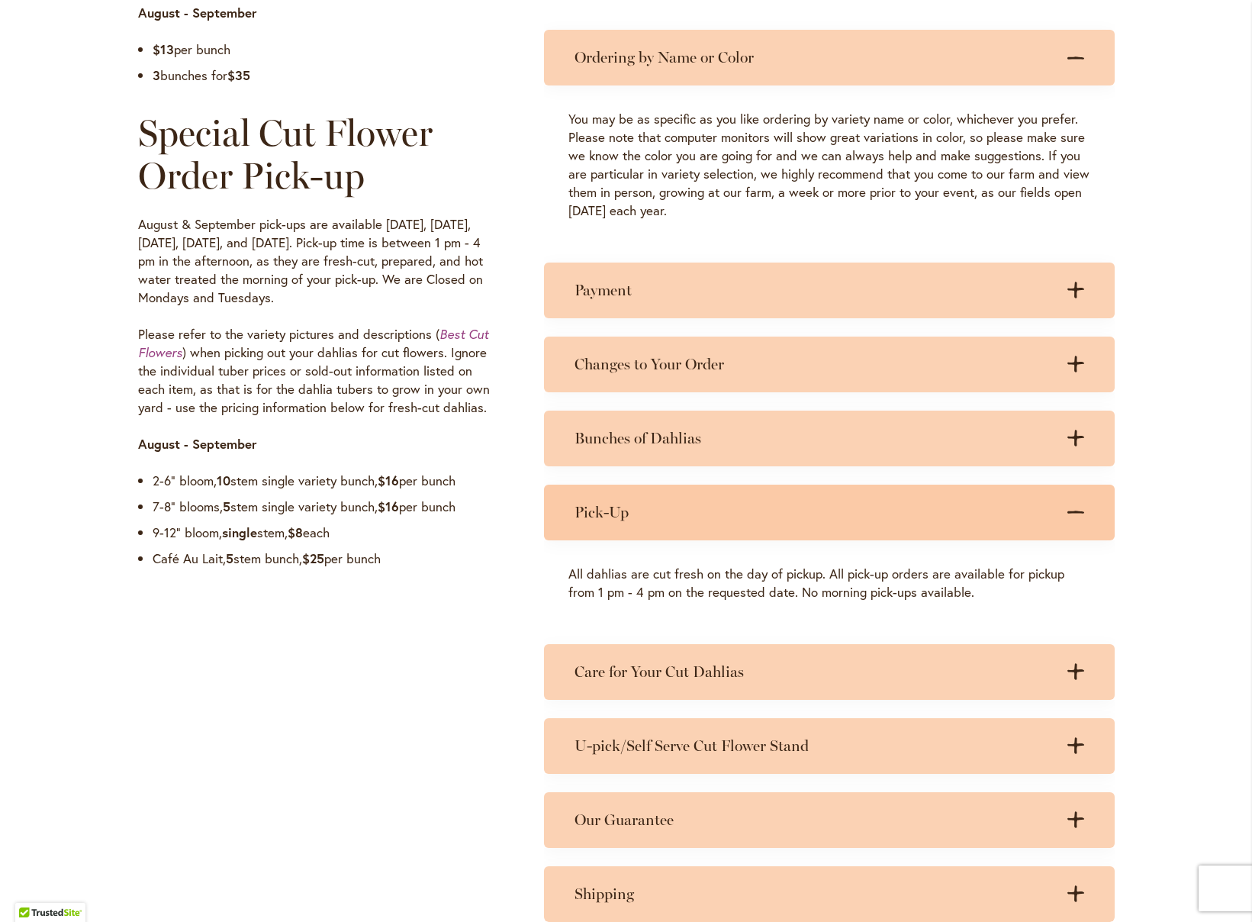
click at [971, 516] on h3 "Pick-Up" at bounding box center [814, 512] width 479 height 19
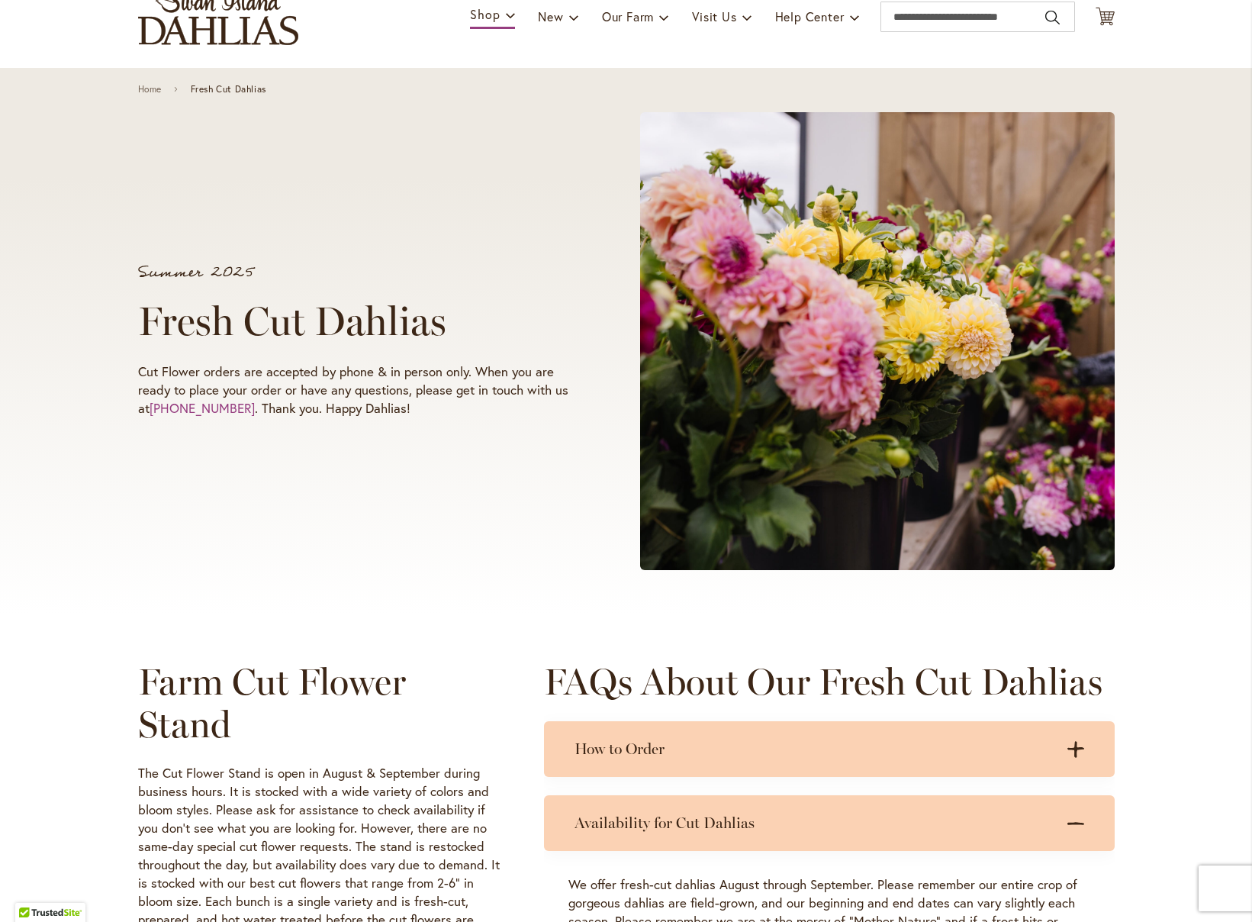
scroll to position [0, 0]
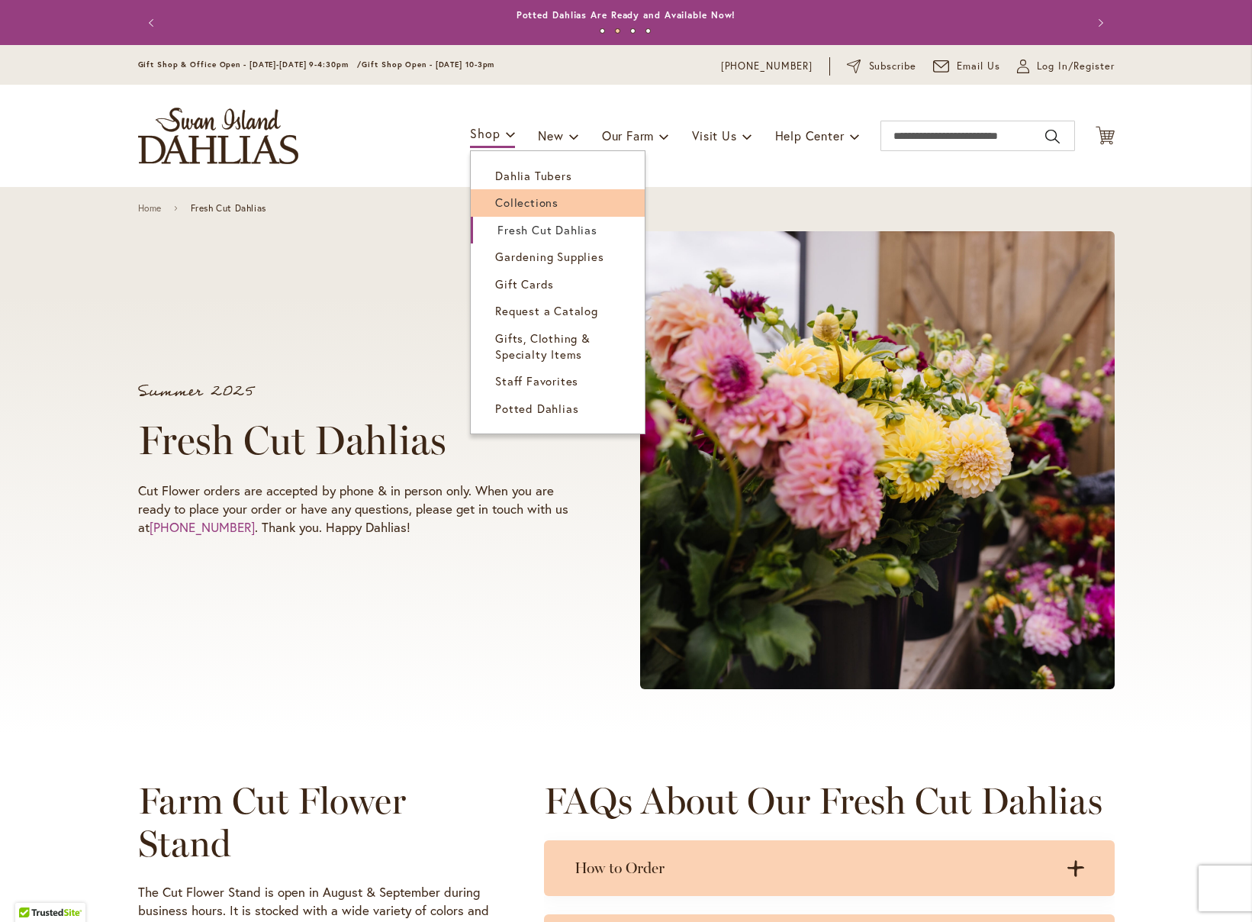
click at [532, 196] on span "Collections" at bounding box center [526, 202] width 63 height 15
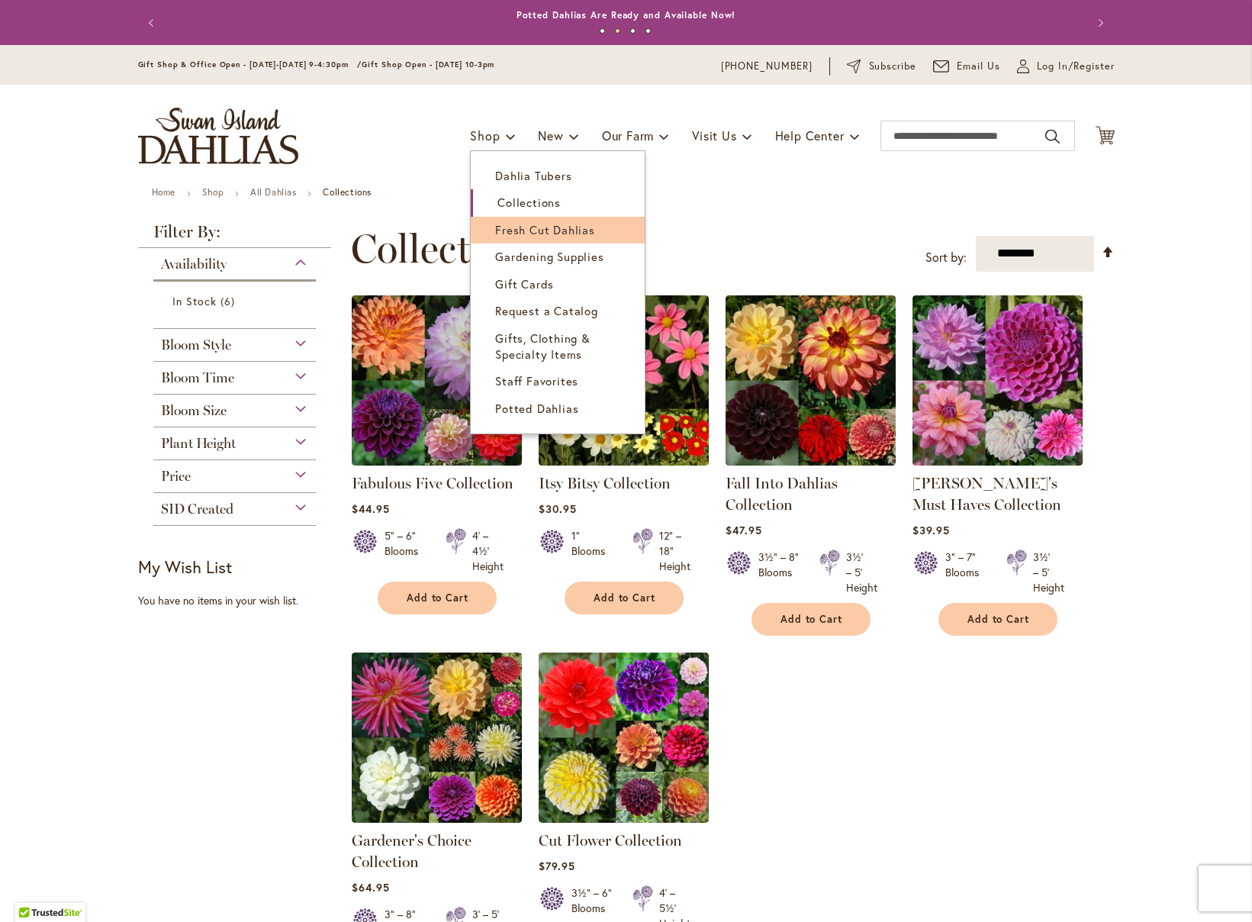
click at [536, 239] on link "Fresh Cut Dahlias" at bounding box center [558, 230] width 174 height 27
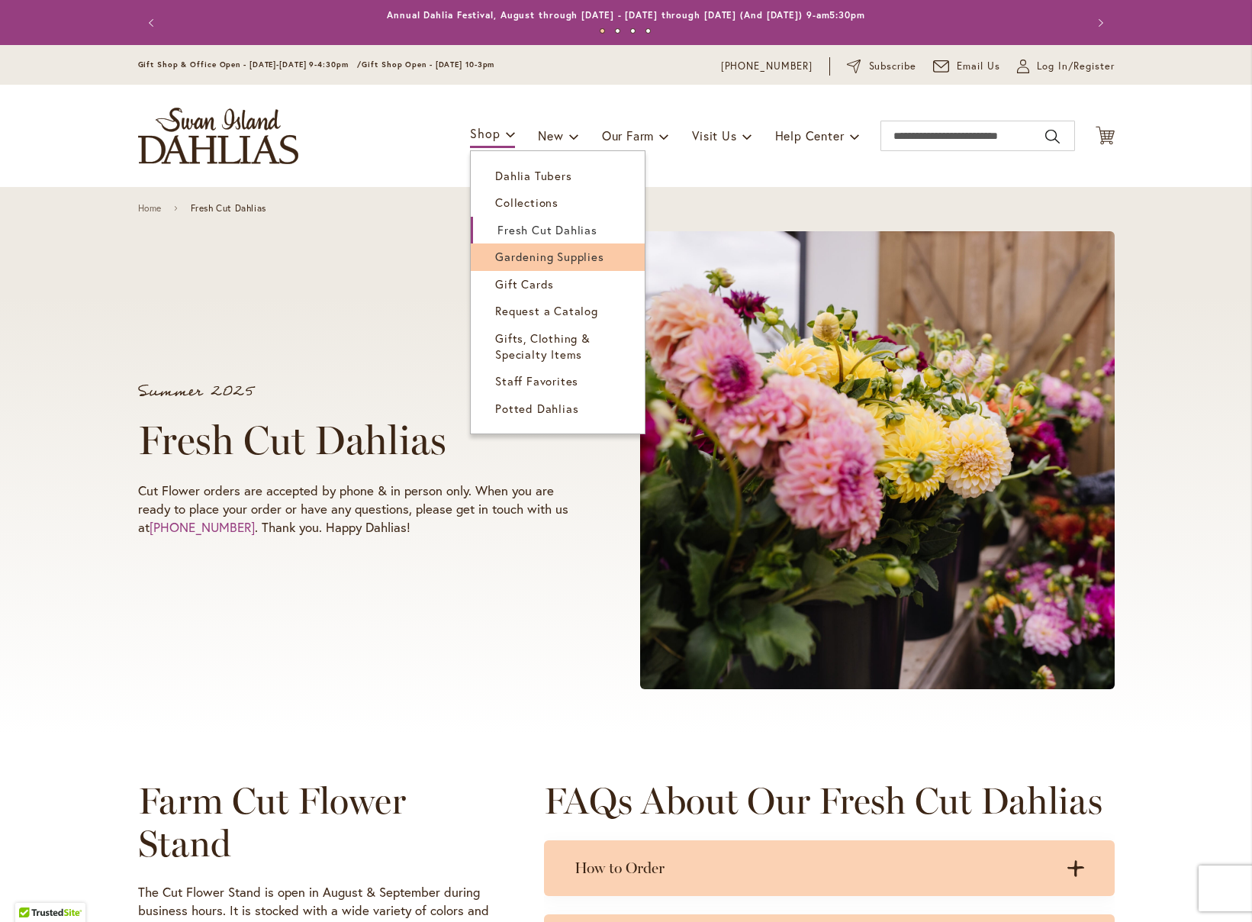
click at [553, 261] on span "Gardening Supplies" at bounding box center [549, 256] width 108 height 15
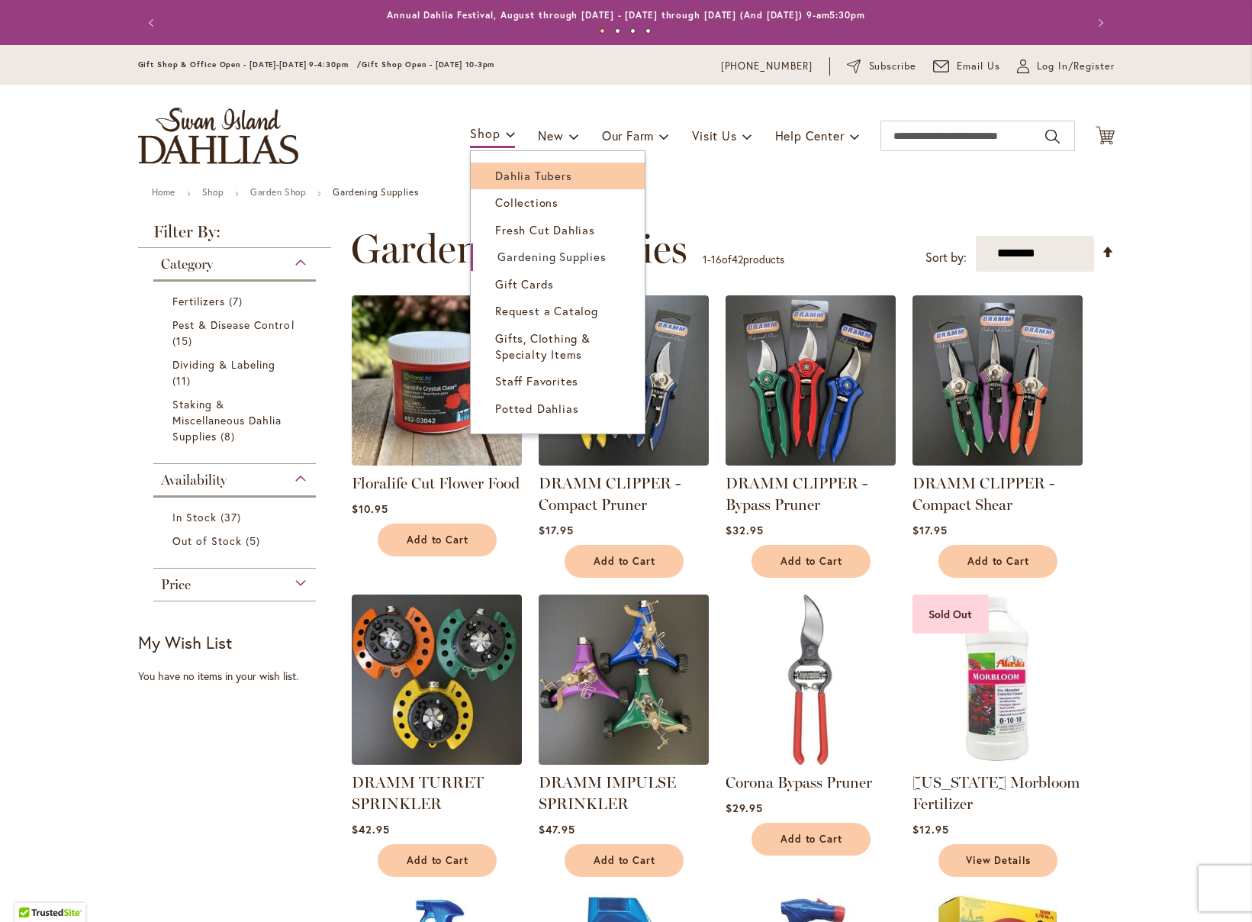
click at [507, 180] on span "Dahlia Tubers" at bounding box center [533, 175] width 76 height 15
